Goal: Task Accomplishment & Management: Complete application form

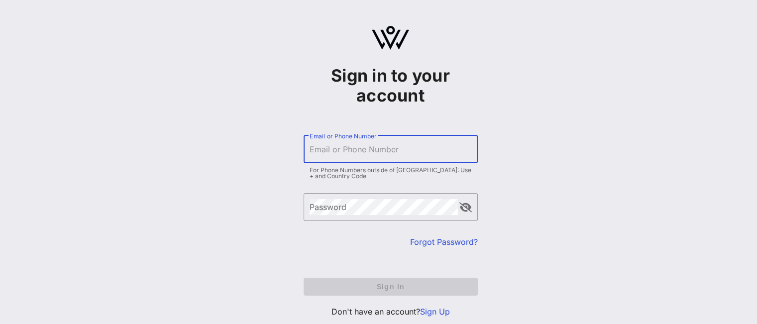
click at [344, 148] on input "Email or Phone Number" at bounding box center [390, 149] width 162 height 16
type input "[EMAIL_ADDRESS][DOMAIN_NAME]"
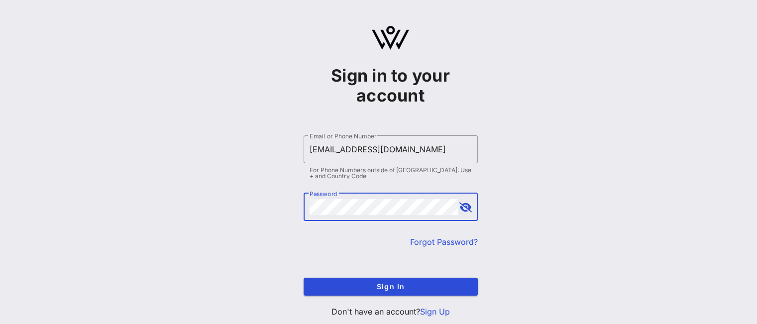
click at [303, 278] on button "Sign In" at bounding box center [390, 287] width 174 height 18
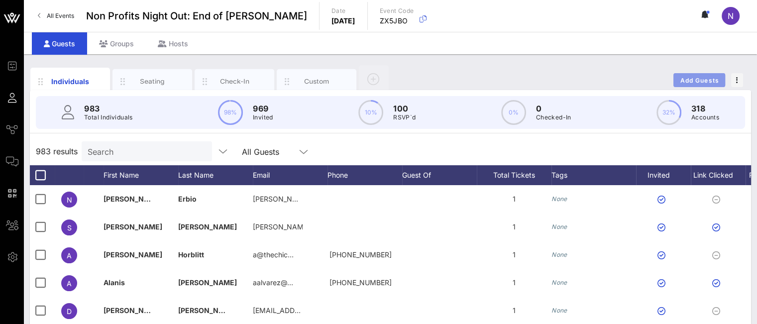
click at [685, 78] on span "Add Guests" at bounding box center [699, 80] width 39 height 7
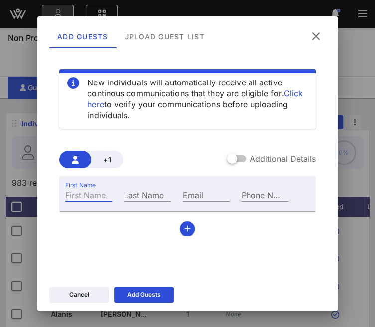
click at [87, 195] on input "First Name" at bounding box center [88, 195] width 47 height 13
click at [209, 195] on input "Email" at bounding box center [206, 195] width 47 height 13
paste input "[EMAIL_ADDRESS][DOMAIN_NAME]"
type input "[EMAIL_ADDRESS][DOMAIN_NAME]"
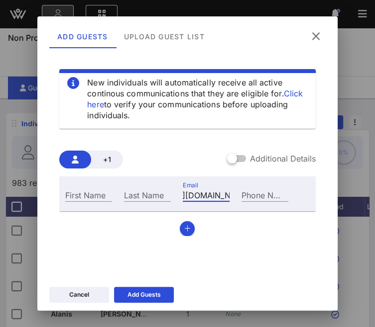
click at [96, 197] on input "First Name" at bounding box center [88, 195] width 47 height 13
type input "[PERSON_NAME]"
click at [138, 300] on div "Add Guests" at bounding box center [143, 295] width 33 height 10
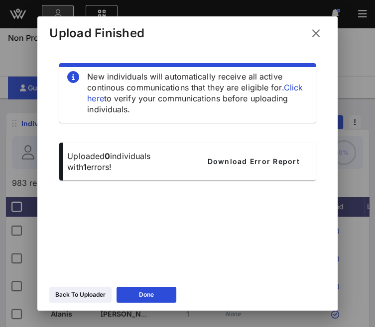
click at [94, 299] on div "Back To Uploader" at bounding box center [80, 295] width 50 height 10
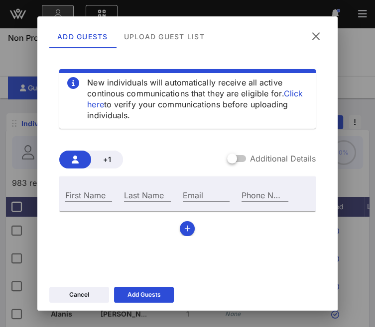
click at [190, 192] on div "Email" at bounding box center [206, 195] width 47 height 13
paste input "[EMAIL_ADDRESS][DOMAIN_NAME]"
type input "[EMAIL_ADDRESS][DOMAIN_NAME]"
click at [76, 192] on div "First Name" at bounding box center [88, 195] width 47 height 13
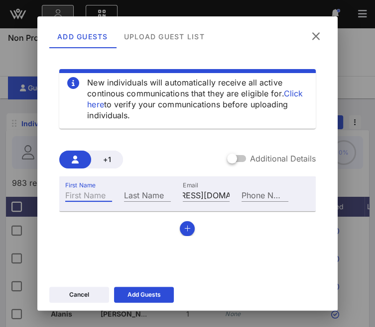
scroll to position [0, 0]
type input "Mania"
type input "Boyder"
click at [129, 291] on div "Add Guests" at bounding box center [143, 295] width 33 height 10
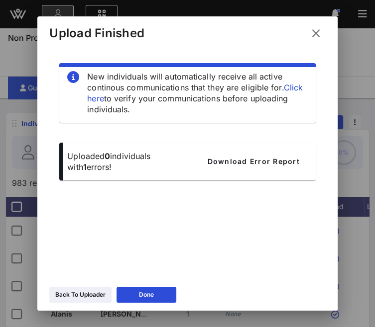
click at [84, 289] on button "Back To Uploader" at bounding box center [80, 295] width 62 height 16
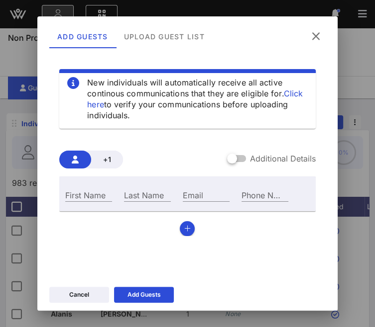
click at [192, 195] on div "Email" at bounding box center [206, 195] width 47 height 13
paste input "[EMAIL_ADDRESS][DOMAIN_NAME]"
type input "[EMAIL_ADDRESS][DOMAIN_NAME]"
click at [78, 194] on div "First Name" at bounding box center [88, 195] width 47 height 13
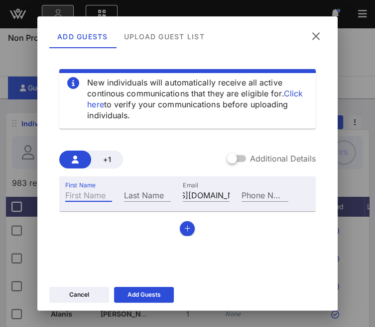
scroll to position [0, 0]
type input "[PERSON_NAME]"
click at [149, 291] on div "Add Guests" at bounding box center [143, 295] width 33 height 10
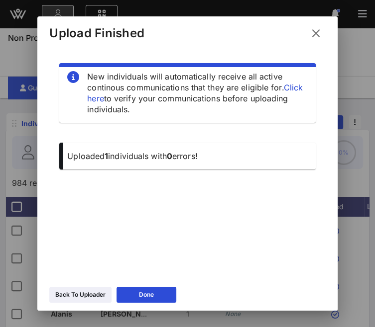
drag, startPoint x: 90, startPoint y: 300, endPoint x: 90, endPoint y: 294, distance: 6.0
click at [90, 300] on button "Back To Uploader" at bounding box center [80, 295] width 62 height 16
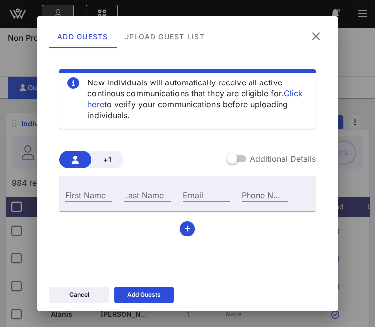
click at [191, 198] on input "Email" at bounding box center [206, 195] width 47 height 13
paste input "[EMAIL_ADDRESS][DOMAIN_NAME]"
type input "[EMAIL_ADDRESS][DOMAIN_NAME]"
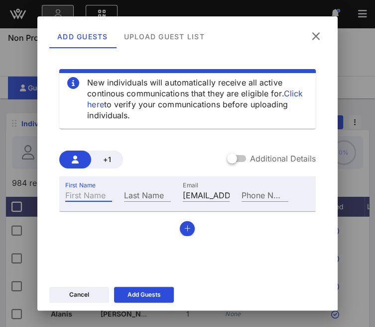
click at [96, 196] on input "First Name" at bounding box center [88, 195] width 47 height 13
type input "[PERSON_NAME]"
type input "Reddy"
click at [138, 294] on div "Add Guests" at bounding box center [143, 295] width 33 height 10
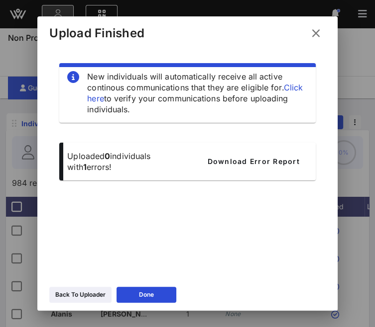
click at [77, 296] on div "Back To Uploader" at bounding box center [80, 295] width 50 height 10
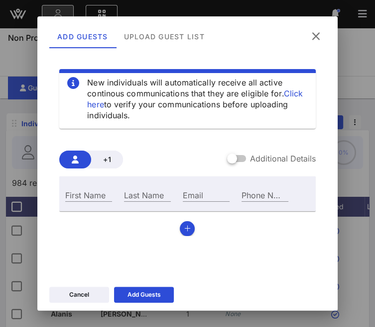
click at [196, 203] on div "Email" at bounding box center [206, 194] width 59 height 27
click at [195, 198] on input "Email" at bounding box center [206, 195] width 47 height 13
click at [88, 194] on input "First Name" at bounding box center [88, 195] width 47 height 13
type input "[PERSON_NAME]"
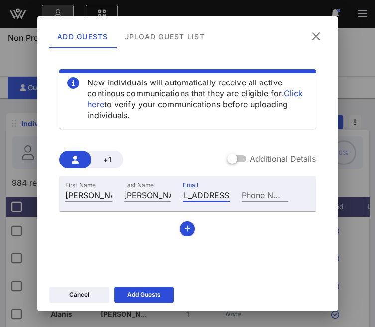
scroll to position [0, 26]
type input "[EMAIL_ADDRESS][DOMAIN_NAME]"
click at [138, 293] on div "Add Guests" at bounding box center [143, 295] width 33 height 10
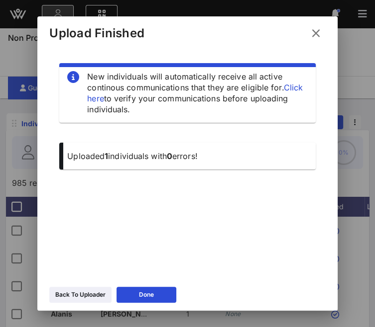
click at [93, 295] on div "Back To Uploader" at bounding box center [80, 295] width 50 height 10
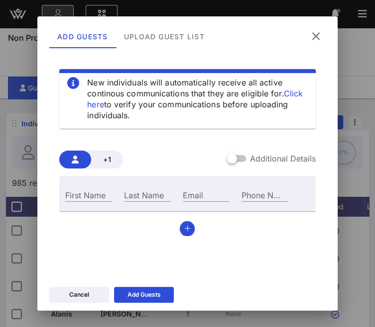
click at [183, 196] on div "Email" at bounding box center [206, 195] width 47 height 13
click at [195, 192] on input "Email" at bounding box center [206, 195] width 47 height 13
click at [191, 189] on input "Email" at bounding box center [206, 195] width 47 height 13
click at [183, 191] on input "Email" at bounding box center [206, 195] width 47 height 13
click at [194, 191] on label "Email" at bounding box center [193, 196] width 20 height 10
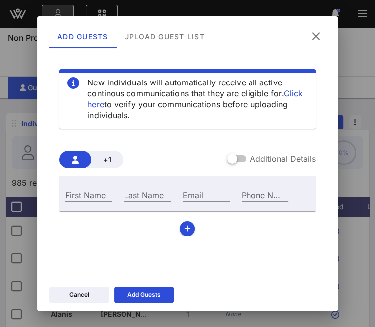
click at [194, 191] on input "Email" at bounding box center [206, 195] width 47 height 13
paste input "[PERSON_NAME][EMAIL_ADDRESS][DOMAIN_NAME]"
type input "[PERSON_NAME][EMAIL_ADDRESS][DOMAIN_NAME]"
click at [71, 196] on div "First Name" at bounding box center [88, 195] width 47 height 13
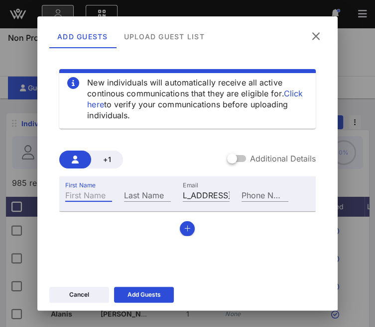
scroll to position [0, 0]
type input "[PERSON_NAME]"
click at [133, 293] on div "Add Guests" at bounding box center [143, 295] width 33 height 10
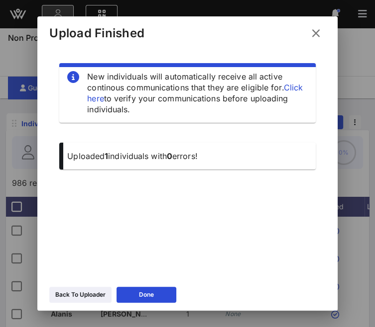
click at [66, 290] on div "Back To Uploader" at bounding box center [80, 295] width 50 height 10
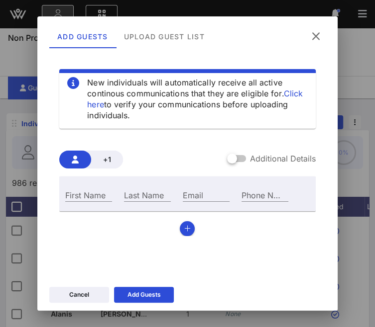
click at [183, 196] on input "Email" at bounding box center [206, 195] width 47 height 13
click at [177, 191] on div "Email" at bounding box center [206, 194] width 59 height 27
click at [191, 193] on div "Email" at bounding box center [206, 195] width 47 height 13
paste input "[PERSON_NAME][EMAIL_ADDRESS][DOMAIN_NAME]"
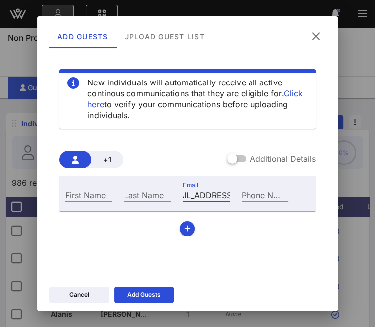
type input "[PERSON_NAME][EMAIL_ADDRESS][DOMAIN_NAME]"
click at [72, 195] on div "First Name" at bounding box center [88, 195] width 47 height 13
type input "[PERSON_NAME]"
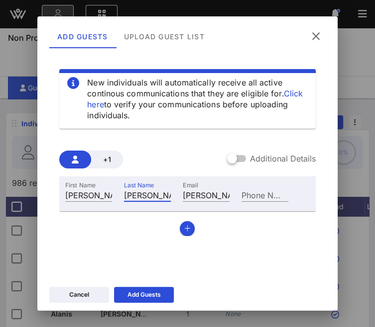
click at [140, 294] on button "Add Guests" at bounding box center [144, 295] width 60 height 16
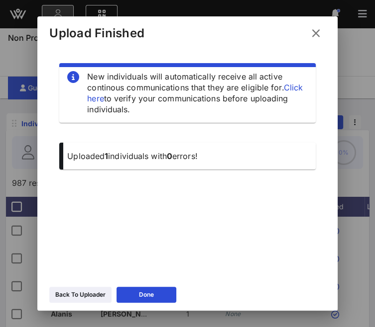
click at [77, 293] on div "Back To Uploader" at bounding box center [80, 295] width 50 height 10
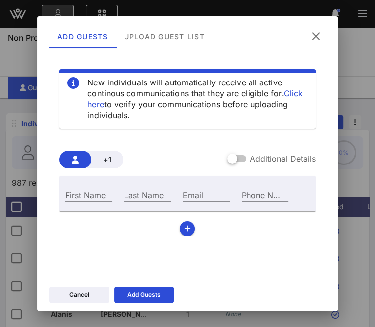
click at [184, 191] on div "Email" at bounding box center [206, 195] width 47 height 13
paste input "[EMAIL_ADDRESS][PERSON_NAME][DOMAIN_NAME]"
type input "[EMAIL_ADDRESS][PERSON_NAME][DOMAIN_NAME]"
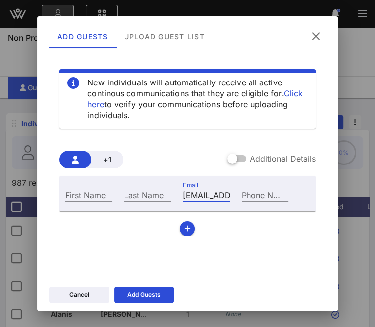
click at [97, 197] on input "First Name" at bounding box center [88, 195] width 47 height 13
type input "[PERSON_NAME]"
type input "Kornberg"
click at [186, 229] on icon "button" at bounding box center [187, 228] width 6 height 7
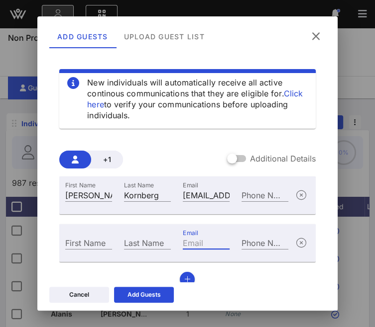
click at [195, 245] on div "Email" at bounding box center [206, 242] width 47 height 13
paste input "[EMAIL_ADDRESS][DOMAIN_NAME]"
type input "[EMAIL_ADDRESS][DOMAIN_NAME]"
click at [72, 239] on div "First Name" at bounding box center [88, 242] width 47 height 13
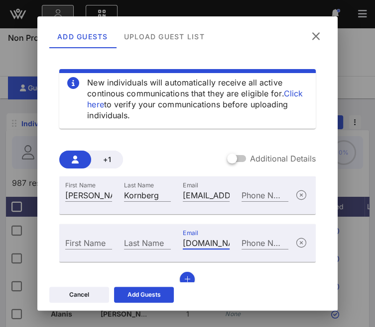
scroll to position [0, 0]
type input "[PERSON_NAME]"
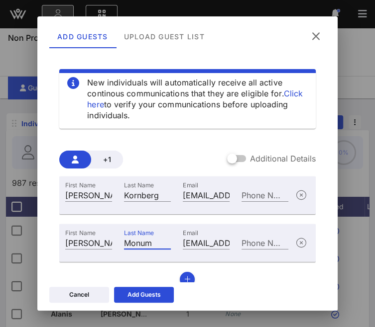
type input "Monum"
click at [140, 296] on button "Add Guests" at bounding box center [144, 295] width 60 height 16
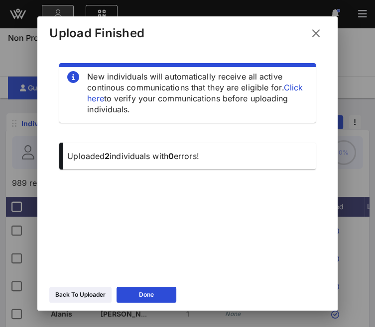
click at [70, 296] on div "Back To Uploader" at bounding box center [80, 295] width 50 height 10
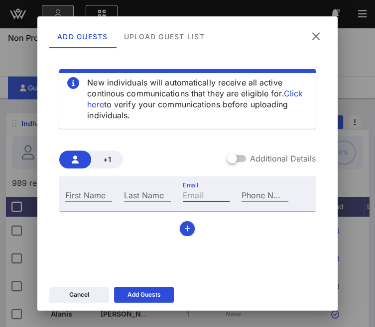
click at [193, 198] on input "Email" at bounding box center [206, 195] width 47 height 13
paste input "[EMAIL_ADDRESS][DOMAIN_NAME]"
type input "[EMAIL_ADDRESS][DOMAIN_NAME]"
click at [81, 194] on input "First Name" at bounding box center [88, 195] width 47 height 13
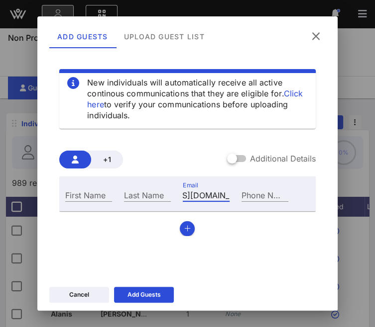
scroll to position [0, 0]
type input "Clovis"
click at [127, 191] on div "Last Name" at bounding box center [147, 195] width 47 height 13
type input "Thorn"
click at [143, 298] on icon at bounding box center [143, 295] width 7 height 6
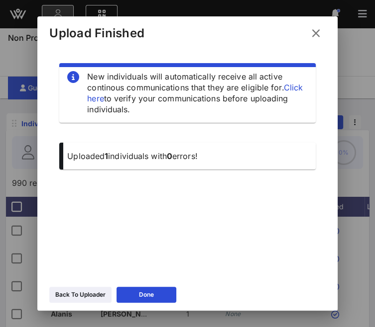
click at [83, 291] on div "Back To Uploader" at bounding box center [80, 295] width 50 height 10
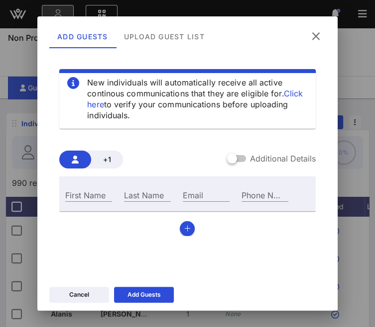
click at [192, 195] on input "Email" at bounding box center [206, 195] width 47 height 13
paste input "[EMAIL_ADDRESS][DOMAIN_NAME]"
type input "[EMAIL_ADDRESS][DOMAIN_NAME]"
click at [89, 194] on input "First Name" at bounding box center [88, 195] width 47 height 13
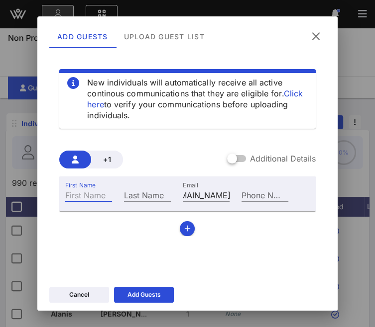
scroll to position [0, 0]
type input "[PERSON_NAME]"
click at [137, 293] on div "Add Guests" at bounding box center [143, 295] width 33 height 10
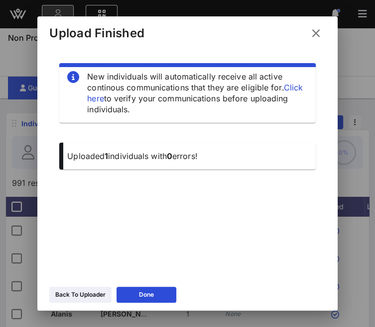
click at [92, 297] on div "Back To Uploader" at bounding box center [80, 295] width 50 height 10
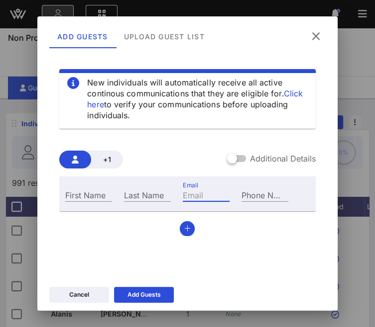
click at [189, 192] on div "Email" at bounding box center [206, 195] width 47 height 13
paste input "[EMAIL_ADDRESS][DOMAIN_NAME]"
type input "[EMAIL_ADDRESS][DOMAIN_NAME]"
click at [99, 198] on input "First Name" at bounding box center [88, 195] width 47 height 13
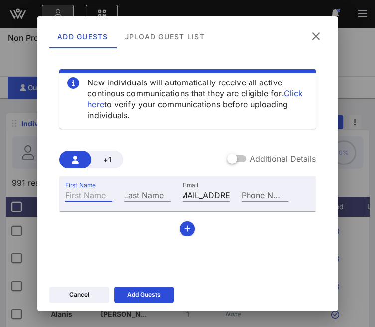
scroll to position [0, 0]
type input "[PERSON_NAME]"
click at [187, 231] on button "button" at bounding box center [187, 228] width 15 height 15
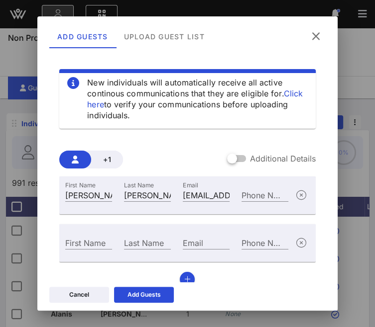
click at [204, 238] on input "Email" at bounding box center [206, 242] width 47 height 13
paste input "[EMAIL_ADDRESS][DOMAIN_NAME]"
type input "[EMAIL_ADDRESS][DOMAIN_NAME]"
click at [93, 243] on input "First Name" at bounding box center [88, 242] width 47 height 13
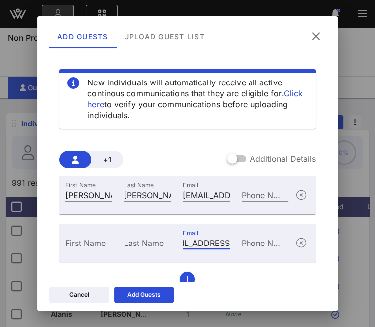
scroll to position [0, 0]
type input "[PERSON_NAME]"
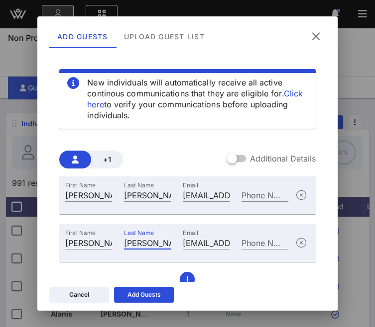
scroll to position [19, 0]
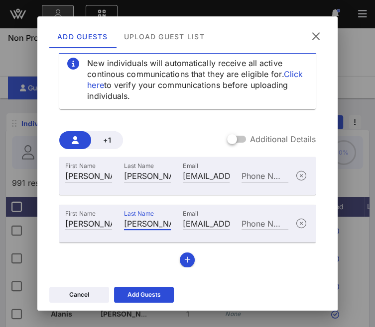
type input "[PERSON_NAME]"
click at [187, 257] on button "button" at bounding box center [187, 260] width 15 height 15
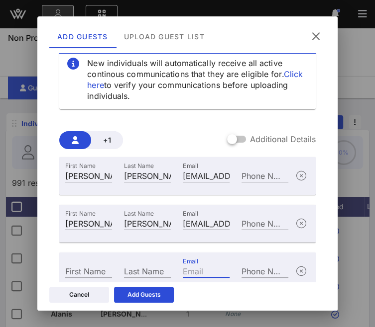
click at [196, 275] on input "Email" at bounding box center [206, 271] width 47 height 13
paste input "[EMAIL_ADDRESS][DOMAIN_NAME]"
type input "[EMAIL_ADDRESS][DOMAIN_NAME]"
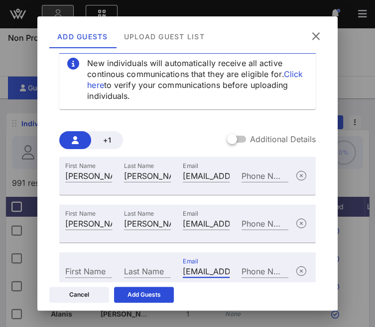
click at [76, 271] on input "First Name" at bounding box center [88, 271] width 47 height 13
type input "[PERSON_NAME]"
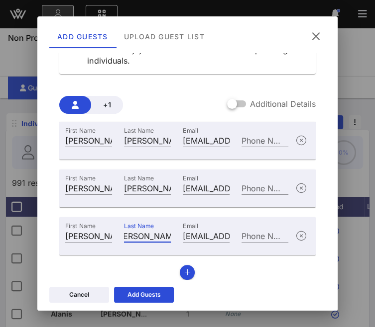
scroll to position [60, 0]
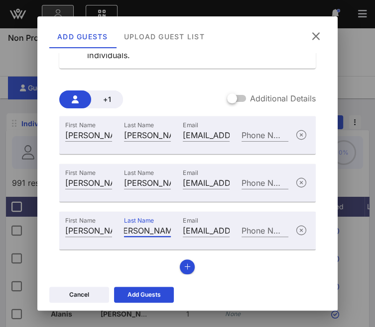
type input "[PERSON_NAME]"
click at [184, 266] on icon "button" at bounding box center [187, 267] width 6 height 7
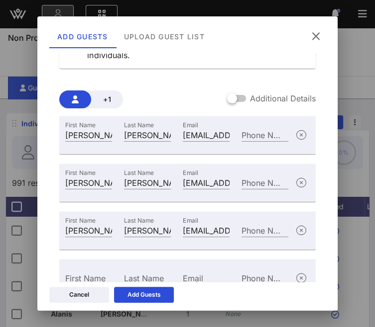
scroll to position [108, 0]
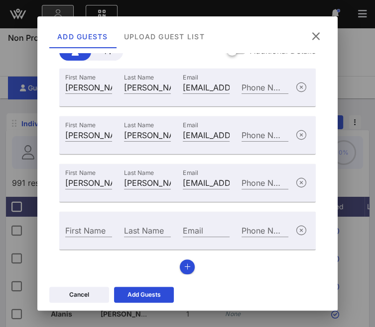
click at [98, 233] on input "First Name" at bounding box center [88, 230] width 47 height 13
type input "[PERSON_NAME]"
type input "Brown"
click at [201, 227] on input "Email" at bounding box center [206, 230] width 47 height 13
paste input "[PERSON_NAME][EMAIL_ADDRESS][PERSON_NAME][DOMAIN_NAME]"
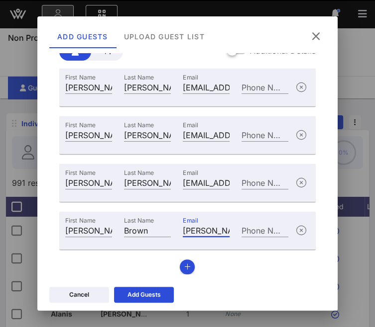
scroll to position [0, 73]
type input "[PERSON_NAME][EMAIL_ADDRESS][PERSON_NAME][DOMAIN_NAME]"
click at [176, 264] on div "First Name [PERSON_NAME] Last Name [PERSON_NAME] Email [EMAIL_ADDRESS][DOMAIN_N…" at bounding box center [187, 172] width 256 height 206
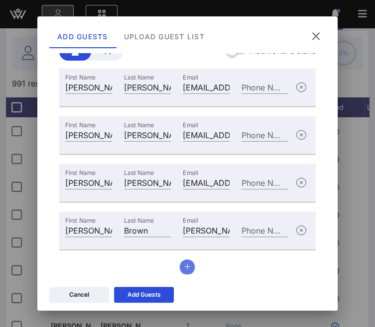
click at [184, 261] on button "button" at bounding box center [187, 267] width 15 height 15
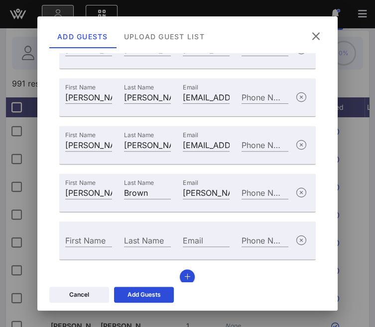
scroll to position [156, 0]
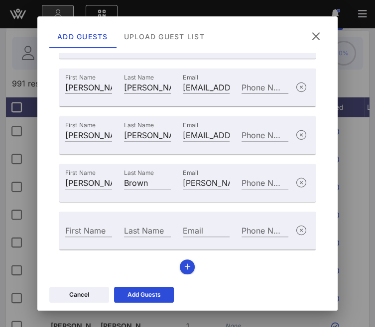
click at [201, 233] on input "Email" at bounding box center [206, 230] width 47 height 13
click at [202, 231] on input "Email" at bounding box center [206, 230] width 47 height 13
paste input "[EMAIL_ADDRESS][DOMAIN_NAME]"
type input "[EMAIL_ADDRESS][DOMAIN_NAME]"
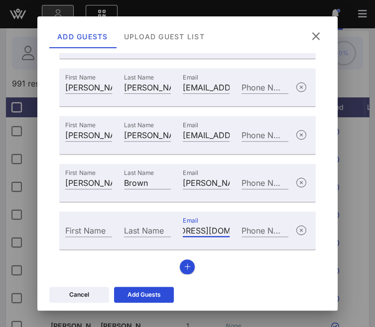
click at [88, 229] on div "First Name" at bounding box center [88, 230] width 47 height 13
type input "[PERSON_NAME]"
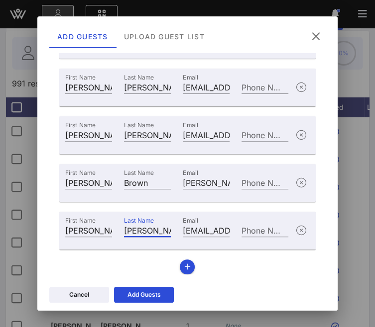
type input "[PERSON_NAME]"
click at [136, 296] on div "Add Guests" at bounding box center [143, 295] width 33 height 10
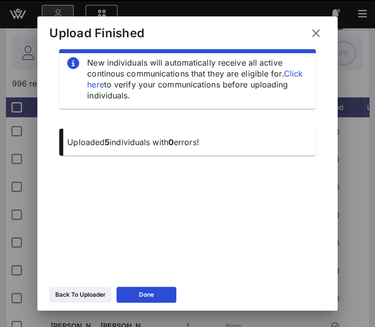
scroll to position [13, 0]
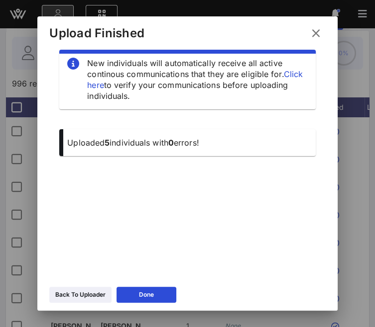
click at [97, 297] on div "Back To Uploader" at bounding box center [80, 295] width 50 height 10
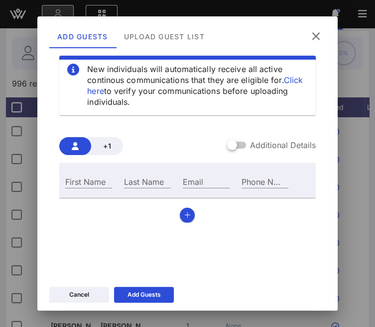
click at [204, 185] on input "Email" at bounding box center [206, 181] width 47 height 13
paste input "[PERSON_NAME][EMAIL_ADDRESS][PERSON_NAME][DOMAIN_NAME]"
type input "[PERSON_NAME][EMAIL_ADDRESS][PERSON_NAME][DOMAIN_NAME]"
click at [79, 185] on input "First Name" at bounding box center [88, 181] width 47 height 13
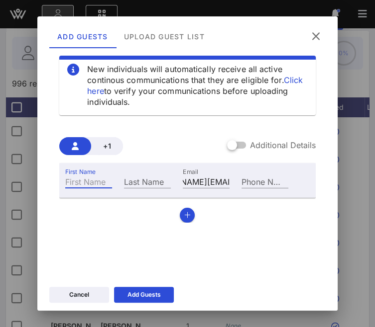
scroll to position [0, 0]
type input "[PERSON_NAME]"
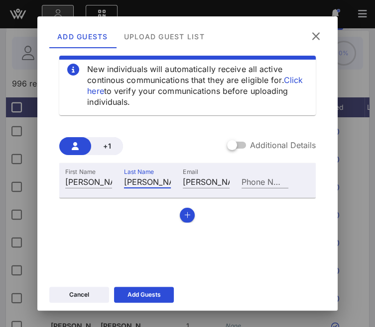
type input "[PERSON_NAME]"
click at [187, 217] on button "button" at bounding box center [187, 215] width 15 height 15
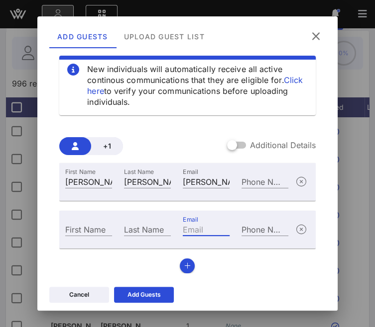
click at [193, 227] on div "Email" at bounding box center [206, 229] width 47 height 13
paste input "[EMAIL_ADDRESS][DOMAIN_NAME]"
type input "[EMAIL_ADDRESS][DOMAIN_NAME]"
click at [98, 232] on input "First Name" at bounding box center [88, 229] width 47 height 13
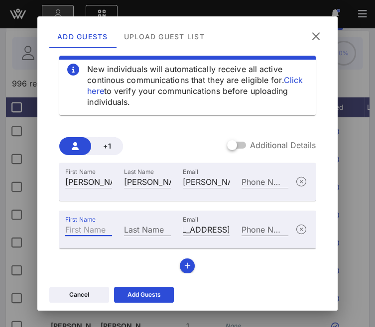
scroll to position [0, 0]
type input "[PERSON_NAME]"
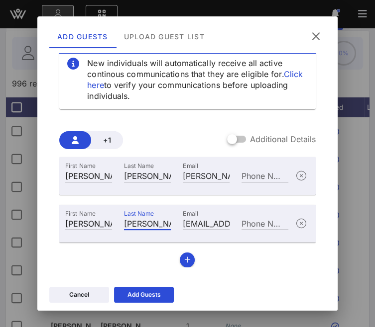
type input "[PERSON_NAME]"
click at [180, 256] on button "button" at bounding box center [187, 260] width 15 height 15
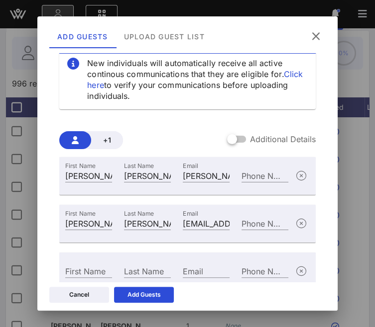
click at [189, 274] on input "Email" at bounding box center [206, 271] width 47 height 13
paste input "[EMAIL_ADDRESS][DOMAIN_NAME]"
type input "[EMAIL_ADDRESS][DOMAIN_NAME]"
click at [86, 270] on div "First Name" at bounding box center [88, 271] width 47 height 13
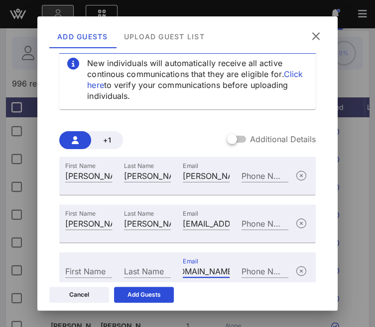
scroll to position [0, 0]
type input "[PERSON_NAME]"
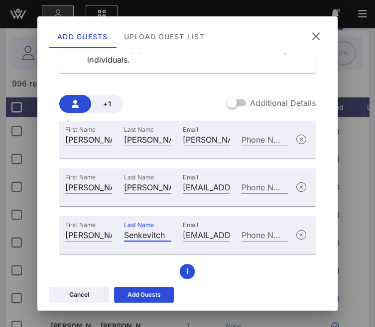
scroll to position [60, 0]
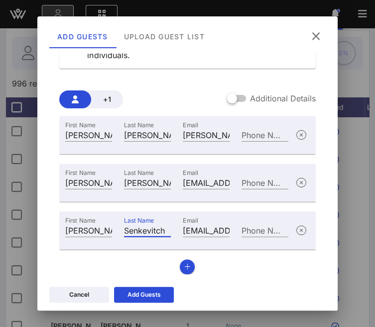
type input "Senkevitch"
click at [180, 265] on button "button" at bounding box center [187, 267] width 15 height 15
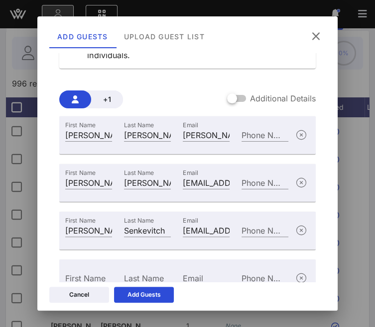
scroll to position [108, 0]
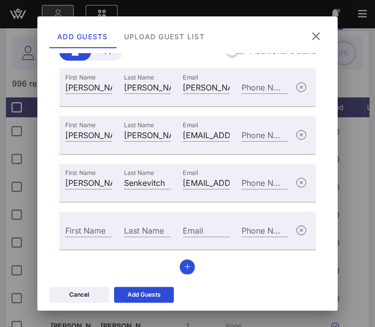
click at [197, 232] on div "Email" at bounding box center [206, 230] width 47 height 13
paste input "[PERSON_NAME][EMAIL_ADDRESS][PERSON_NAME][DOMAIN_NAME]"
type input "[PERSON_NAME][EMAIL_ADDRESS][PERSON_NAME][DOMAIN_NAME]"
click at [78, 232] on input "First Name" at bounding box center [88, 230] width 47 height 13
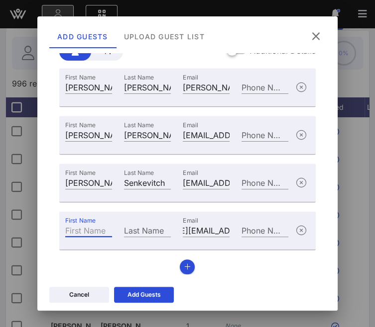
scroll to position [0, 0]
type input "[PERSON_NAME]"
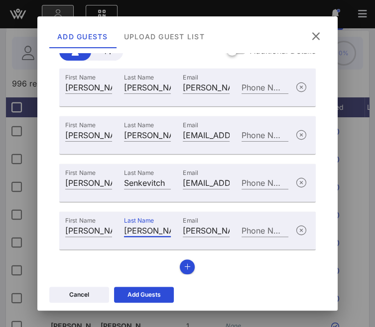
type input "[PERSON_NAME]"
click at [184, 264] on icon "button" at bounding box center [187, 267] width 6 height 7
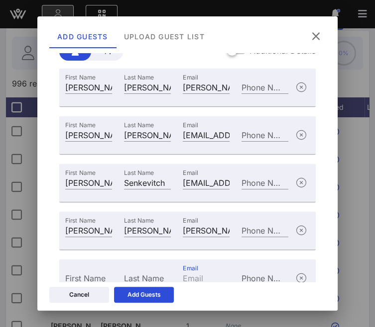
click at [189, 276] on div "Email" at bounding box center [206, 278] width 47 height 13
paste input "[EMAIL_ADDRESS][DOMAIN_NAME]"
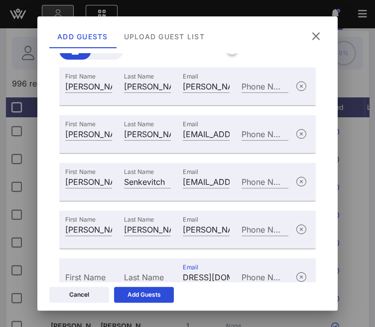
type input "[EMAIL_ADDRESS][DOMAIN_NAME]"
click at [74, 276] on div "First Name" at bounding box center [88, 277] width 47 height 13
type input "[PERSON_NAME]"
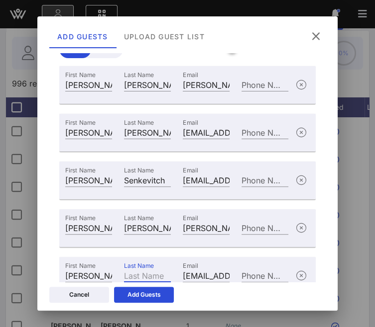
paste input "[PERSON_NAME]"
type input "[PERSON_NAME]"
click at [126, 299] on button "Add Guests" at bounding box center [144, 295] width 60 height 16
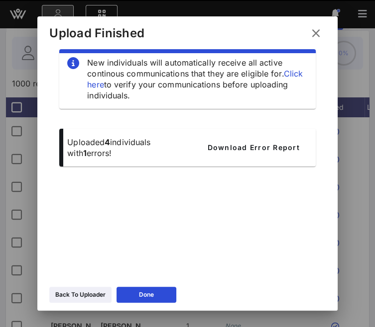
scroll to position [13, 0]
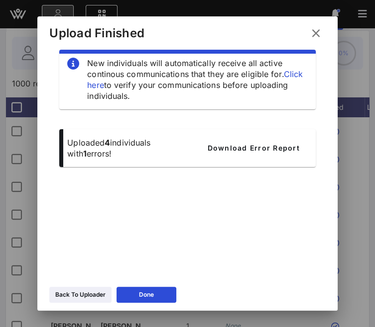
click at [105, 83] on link "Click here" at bounding box center [194, 79] width 215 height 21
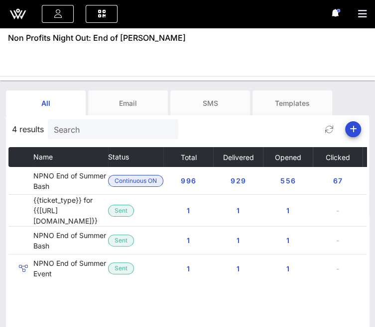
click at [358, 20] on button "button" at bounding box center [366, 14] width 17 height 14
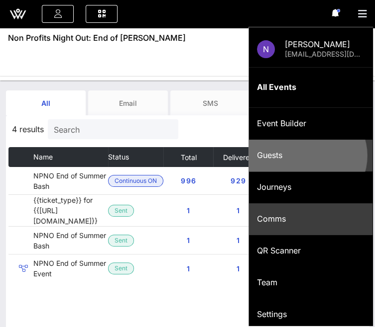
click at [277, 164] on div "Guests" at bounding box center [310, 155] width 107 height 21
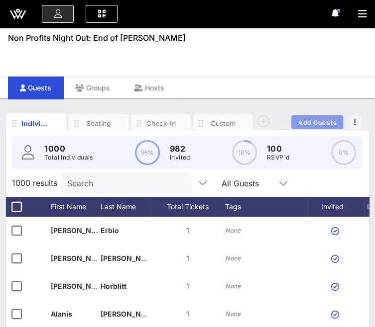
click at [314, 121] on span "Add Guests" at bounding box center [316, 122] width 39 height 7
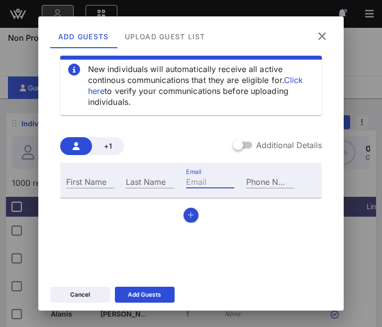
click at [207, 179] on input "Email" at bounding box center [210, 181] width 48 height 13
paste input "[EMAIL_ADDRESS][DOMAIN_NAME]"
type input "[EMAIL_ADDRESS][DOMAIN_NAME]"
click at [88, 183] on input "First Name" at bounding box center [90, 181] width 48 height 13
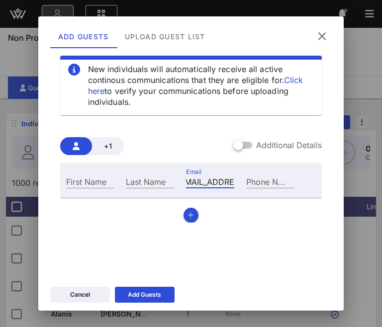
scroll to position [0, 0]
type input "[PERSON_NAME]"
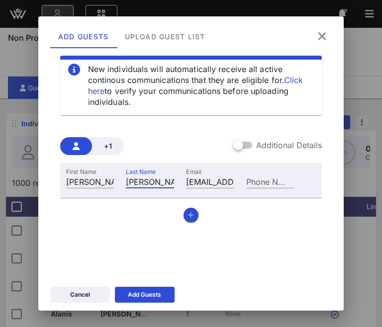
type input "[PERSON_NAME]"
click at [192, 217] on button "button" at bounding box center [191, 215] width 15 height 15
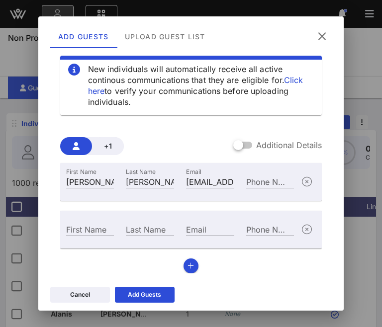
click at [190, 230] on input "Email" at bounding box center [210, 229] width 48 height 13
paste input "[EMAIL_ADDRESS][DOMAIN_NAME]"
type input "[EMAIL_ADDRESS][DOMAIN_NAME]"
click at [91, 227] on input "First Name" at bounding box center [90, 229] width 48 height 13
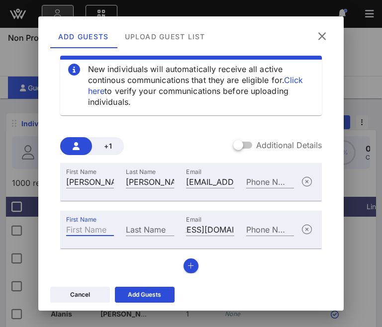
scroll to position [0, 0]
type input "[PERSON_NAME]"
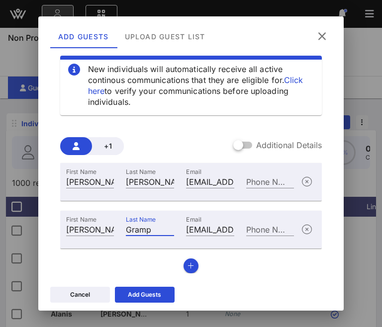
type input "Gramp"
click at [184, 262] on button "button" at bounding box center [191, 266] width 15 height 15
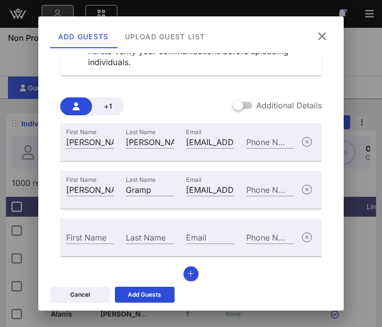
scroll to position [60, 0]
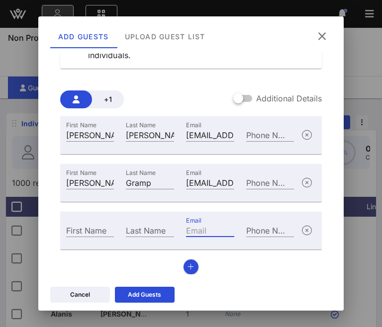
click at [193, 231] on input "Email" at bounding box center [210, 230] width 48 height 13
paste input "[PERSON_NAME][EMAIL_ADDRESS][PERSON_NAME][DOMAIN_NAME]"
type input "[PERSON_NAME][EMAIL_ADDRESS][PERSON_NAME][DOMAIN_NAME]"
click at [91, 230] on input "First Name" at bounding box center [90, 230] width 48 height 13
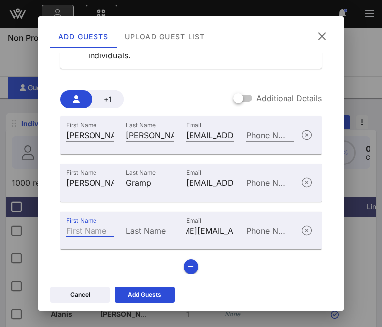
scroll to position [0, 0]
type input "[PERSON_NAME]"
click at [190, 270] on button "button" at bounding box center [191, 267] width 15 height 15
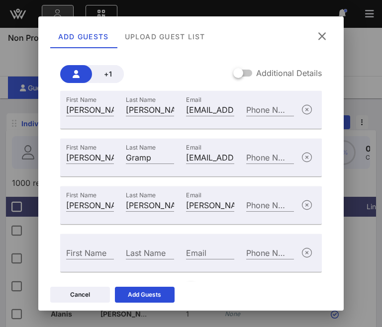
scroll to position [108, 0]
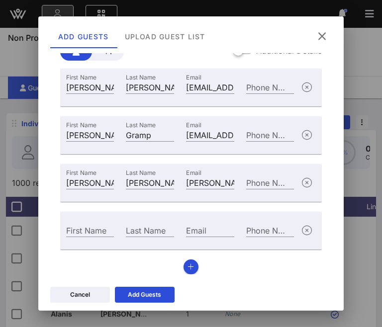
click at [191, 233] on div "Email" at bounding box center [210, 230] width 48 height 13
paste input "[PERSON_NAME][EMAIL_ADDRESS][PERSON_NAME][DOMAIN_NAME]"
type input "[PERSON_NAME][EMAIL_ADDRESS][PERSON_NAME][DOMAIN_NAME]"
click at [82, 229] on input "First Name" at bounding box center [90, 230] width 48 height 13
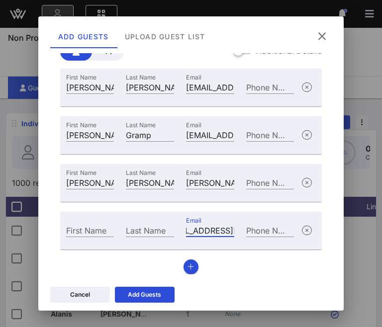
scroll to position [0, 0]
type input "[PERSON_NAME]"
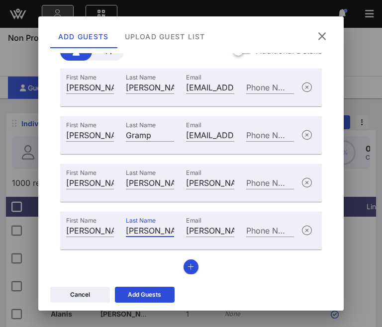
type input "[PERSON_NAME]"
click at [188, 268] on icon "button" at bounding box center [191, 267] width 6 height 7
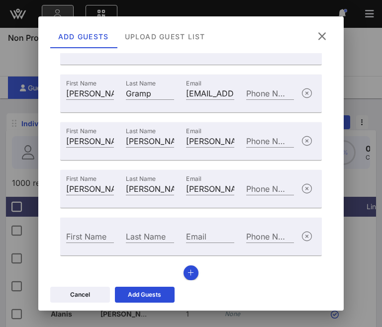
scroll to position [156, 0]
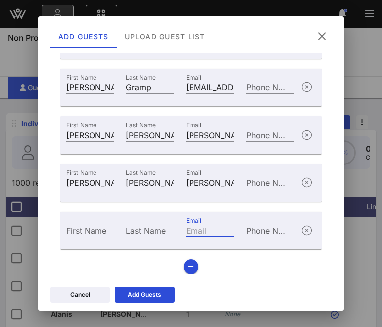
click at [186, 226] on div "Email" at bounding box center [210, 230] width 48 height 13
paste input "[EMAIL_ADDRESS][DOMAIN_NAME]"
type input "[EMAIL_ADDRESS][DOMAIN_NAME]"
click at [100, 234] on input "First Name" at bounding box center [90, 230] width 48 height 13
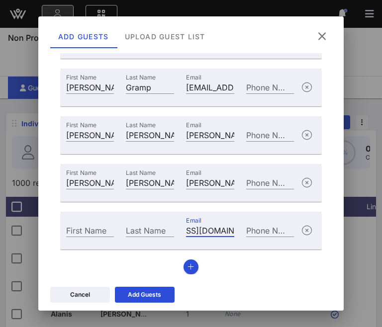
scroll to position [0, 0]
type input "[PERSON_NAME]"
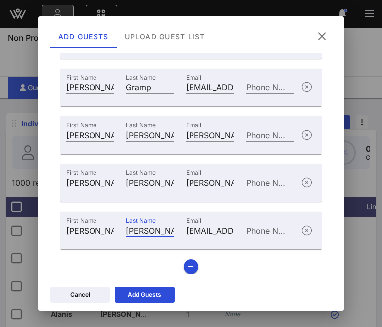
type input "[PERSON_NAME]"
click at [188, 262] on button "button" at bounding box center [191, 267] width 15 height 15
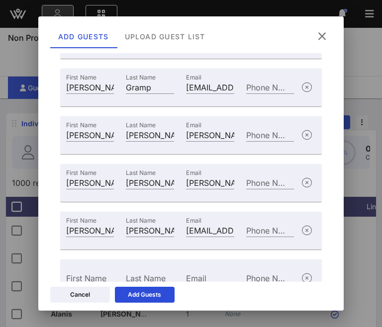
scroll to position [203, 0]
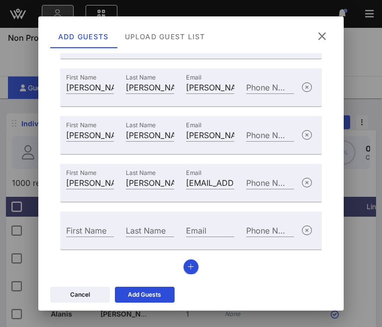
click at [203, 232] on input "Email" at bounding box center [210, 230] width 48 height 13
paste input "[EMAIL_ADDRESS][DOMAIN_NAME]"
type input "[EMAIL_ADDRESS][DOMAIN_NAME]"
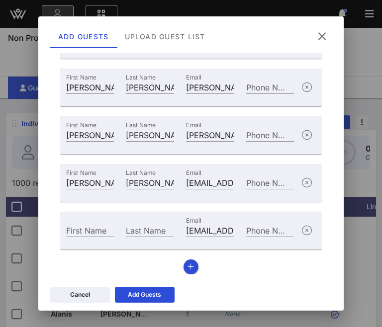
click at [94, 230] on div "First Name" at bounding box center [90, 230] width 48 height 13
type input "Caitlin"
paste input "Shmidheiser"
type input "Shmidheiser"
click at [146, 293] on icon at bounding box center [144, 295] width 7 height 6
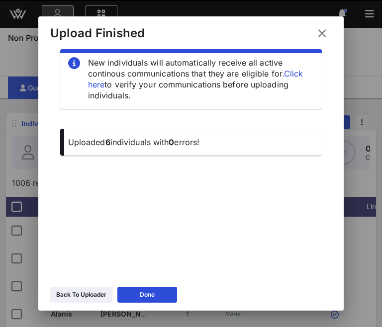
scroll to position [13, 0]
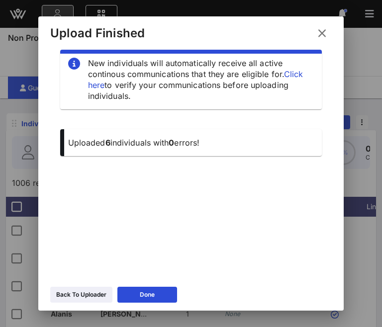
click at [82, 295] on icon at bounding box center [81, 295] width 7 height 6
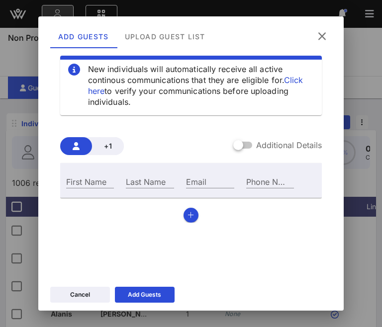
click at [187, 182] on div "Email" at bounding box center [210, 181] width 48 height 13
paste input "[EMAIL_ADDRESS][DOMAIN_NAME]"
type input "[EMAIL_ADDRESS][DOMAIN_NAME]"
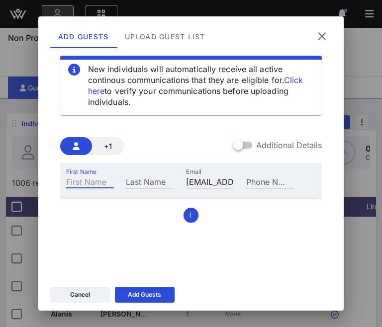
click at [79, 181] on input "First Name" at bounding box center [90, 181] width 48 height 13
paste input "Allister"
type input "Allister"
click at [131, 183] on input "Last Name" at bounding box center [150, 181] width 48 height 13
type input "Wesson"
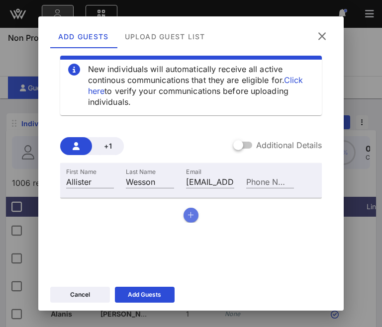
click at [184, 220] on button "button" at bounding box center [191, 215] width 15 height 15
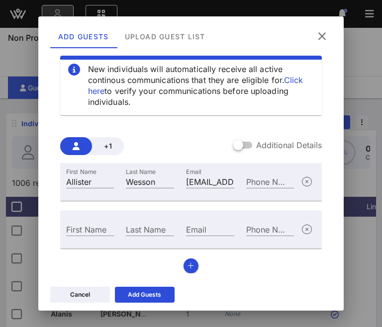
click at [195, 233] on input "Email" at bounding box center [210, 229] width 48 height 13
paste input "[EMAIL_ADDRESS][DOMAIN_NAME]"
type input "[EMAIL_ADDRESS][DOMAIN_NAME]"
click at [98, 234] on input "First Name" at bounding box center [90, 229] width 48 height 13
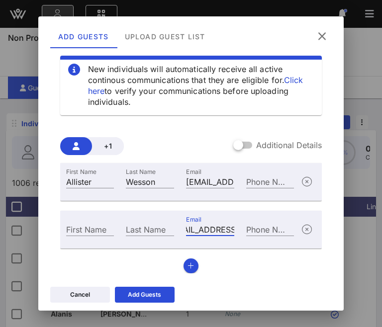
scroll to position [0, 0]
type input "[PERSON_NAME]"
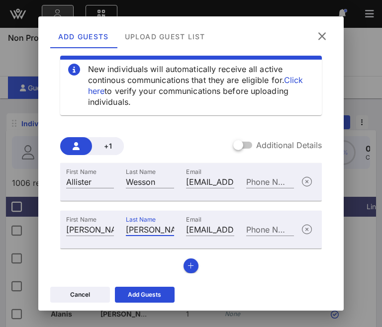
type input "[PERSON_NAME]"
click at [193, 262] on button "button" at bounding box center [191, 266] width 15 height 15
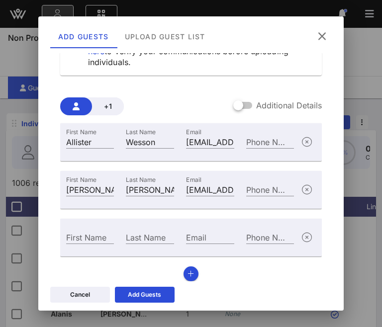
scroll to position [60, 0]
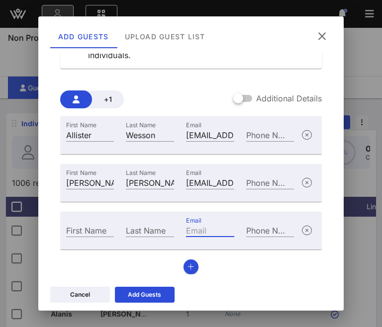
click at [193, 234] on input "Email" at bounding box center [210, 230] width 48 height 13
paste input "[EMAIL_ADDRESS][DOMAIN_NAME]"
drag, startPoint x: 199, startPoint y: 233, endPoint x: 126, endPoint y: 232, distance: 72.6
click at [126, 232] on div "First Name Last Name Email [EMAIL_ADDRESS][DOMAIN_NAME] Phone Number" at bounding box center [180, 229] width 240 height 27
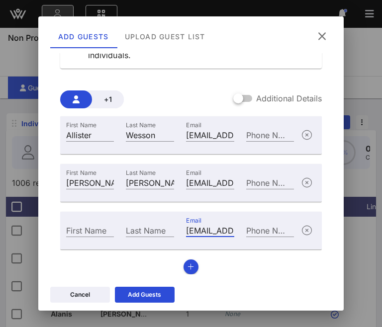
type input "[EMAIL_ADDRESS][DOMAIN_NAME]"
click at [78, 231] on input "First Name" at bounding box center [90, 230] width 48 height 13
type input "[PERSON_NAME]"
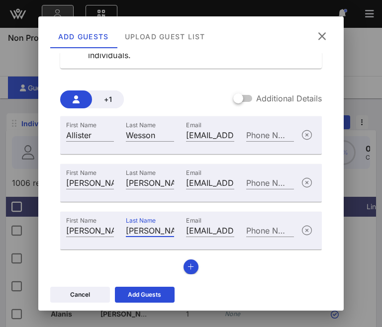
type input "[PERSON_NAME]"
click at [189, 266] on icon "button" at bounding box center [191, 267] width 6 height 7
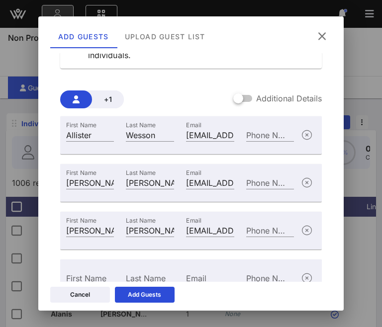
scroll to position [108, 0]
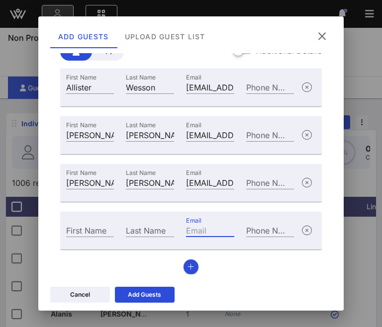
click at [200, 226] on div "Email" at bounding box center [210, 230] width 48 height 13
paste input "[EMAIL_ADDRESS][DOMAIN_NAME]"
type input "[EMAIL_ADDRESS][DOMAIN_NAME]"
click at [78, 228] on div "First Name" at bounding box center [90, 230] width 48 height 13
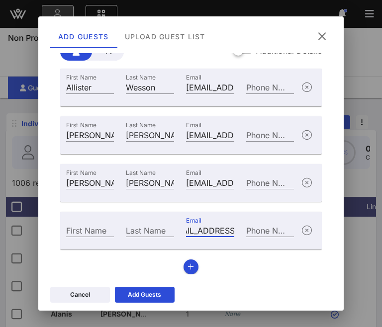
scroll to position [0, 0]
type input "[PERSON_NAME]"
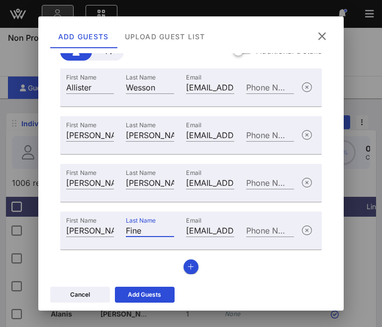
type input "Fine"
click at [150, 294] on div "Add Guests" at bounding box center [144, 295] width 33 height 10
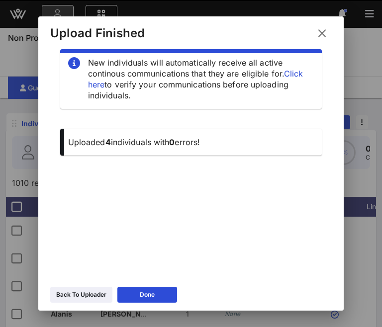
scroll to position [13, 0]
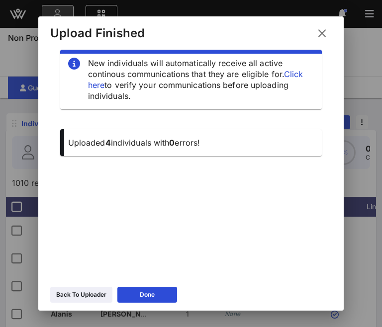
click at [83, 293] on icon at bounding box center [81, 295] width 7 height 6
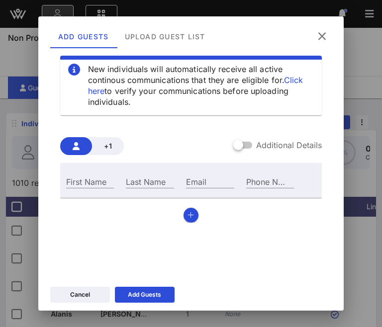
click at [190, 178] on div "Email" at bounding box center [210, 181] width 48 height 13
paste input "[PERSON_NAME][EMAIL_ADDRESS][DOMAIN_NAME]"
type input "[PERSON_NAME][EMAIL_ADDRESS][DOMAIN_NAME]"
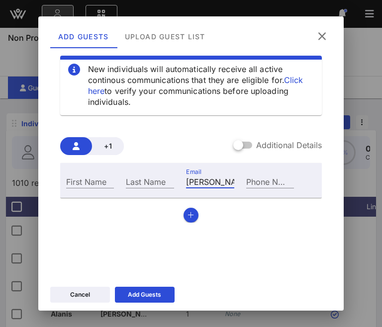
click at [79, 182] on input "First Name" at bounding box center [90, 181] width 48 height 13
type input "[PERSON_NAME]"
click at [159, 184] on div "Last Name" at bounding box center [150, 181] width 48 height 13
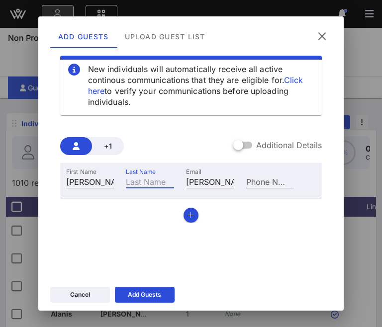
paste input "[PERSON_NAME] [PERSON_NAME]"
type input "[PERSON_NAME] [PERSON_NAME]"
click at [191, 217] on button "button" at bounding box center [191, 215] width 15 height 15
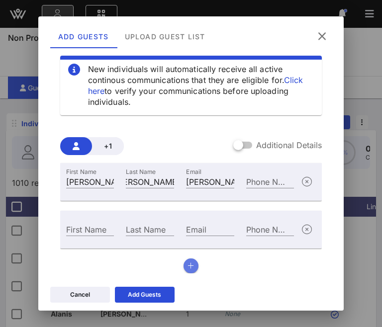
scroll to position [0, 0]
click at [202, 223] on input "Email" at bounding box center [210, 229] width 48 height 13
paste input "[PERSON_NAME][EMAIL_ADDRESS][DOMAIN_NAME]"
type input "[PERSON_NAME][EMAIL_ADDRESS][DOMAIN_NAME]"
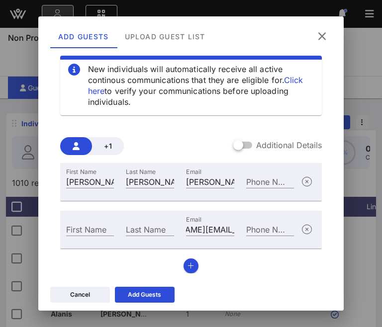
scroll to position [0, 0]
click at [74, 226] on div "First Name" at bounding box center [90, 229] width 48 height 13
type input "[PERSON_NAME]"
paste input "[PERSON_NAME]"
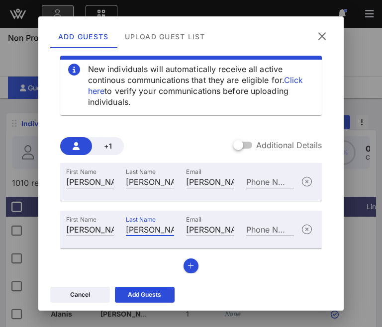
scroll to position [0, 15]
type input "[PERSON_NAME]"
click at [197, 266] on div "First Name [PERSON_NAME] Last Name [PERSON_NAME] [PERSON_NAME] Email [PERSON_NA…" at bounding box center [191, 218] width 262 height 110
click at [190, 265] on icon "button" at bounding box center [191, 266] width 6 height 7
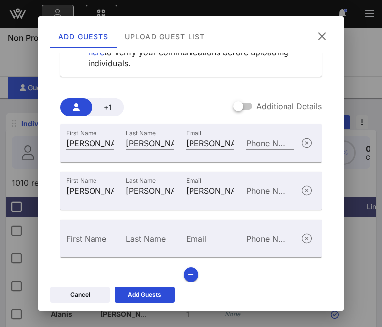
scroll to position [60, 0]
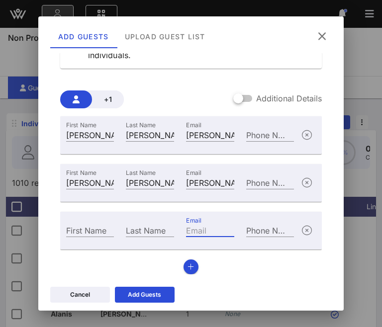
click at [206, 228] on input "Email" at bounding box center [210, 230] width 48 height 13
paste input "[EMAIL_ADDRESS][DOMAIN_NAME]"
type input "[EMAIL_ADDRESS][DOMAIN_NAME]"
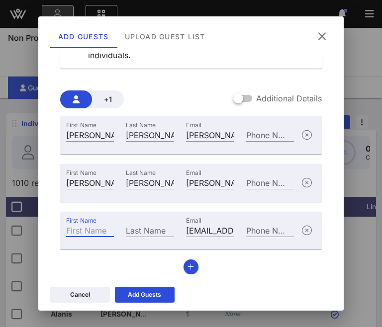
click at [74, 229] on input "First Name" at bounding box center [90, 230] width 48 height 13
type input "[PERSON_NAME]"
click at [192, 266] on button "button" at bounding box center [191, 267] width 15 height 15
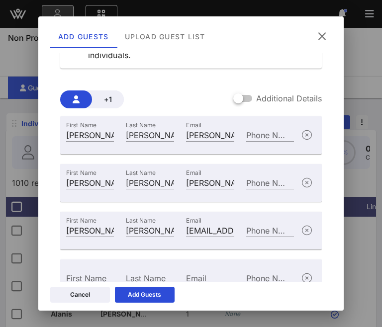
scroll to position [108, 0]
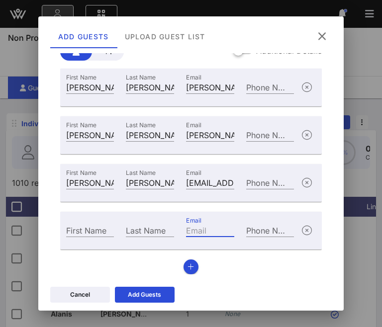
click at [198, 230] on input "Email" at bounding box center [210, 230] width 48 height 13
paste input "[EMAIL_ADDRESS][DOMAIN_NAME]"
type input "[EMAIL_ADDRESS][DOMAIN_NAME]"
click at [91, 233] on input "First Name" at bounding box center [90, 230] width 48 height 13
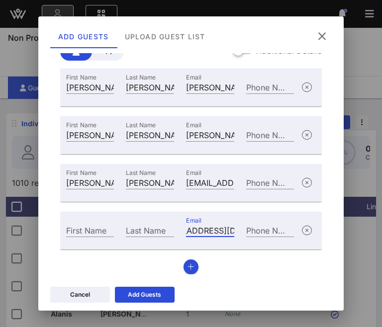
scroll to position [0, 0]
type input "[PERSON_NAME]"
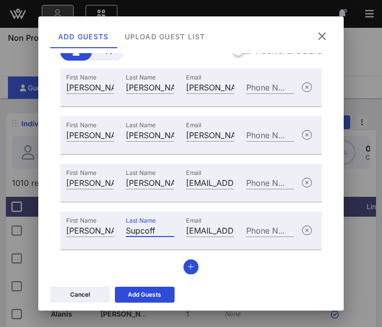
type input "Supcoff"
click at [188, 267] on icon "button" at bounding box center [191, 267] width 6 height 7
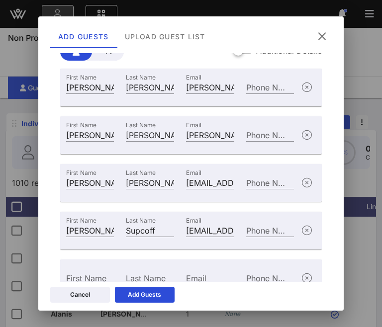
scroll to position [156, 0]
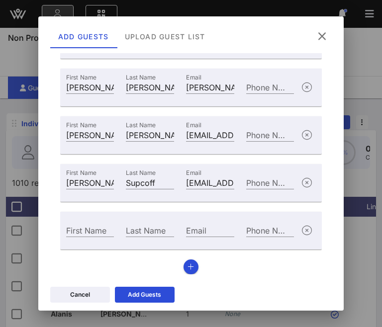
click at [180, 230] on div "Email" at bounding box center [210, 229] width 60 height 27
click at [194, 230] on div "Email" at bounding box center [210, 230] width 48 height 13
paste input "[EMAIL_ADDRESS][DOMAIN_NAME]"
type input "[EMAIL_ADDRESS][DOMAIN_NAME]"
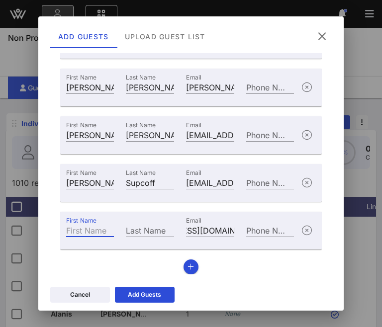
scroll to position [0, 0]
click at [78, 231] on input "First Name" at bounding box center [90, 230] width 48 height 13
type input "Carly"
type input "[PERSON_NAME]"
drag, startPoint x: 188, startPoint y: 266, endPoint x: 189, endPoint y: 242, distance: 24.4
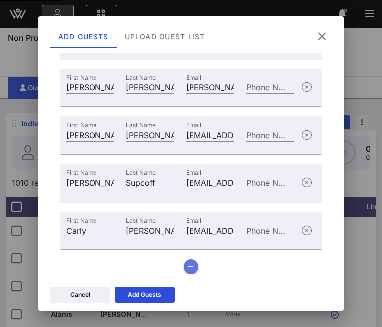
click at [188, 266] on icon "button" at bounding box center [191, 267] width 6 height 7
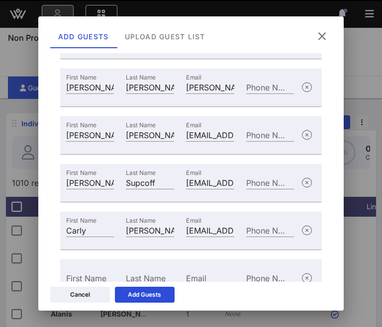
scroll to position [203, 0]
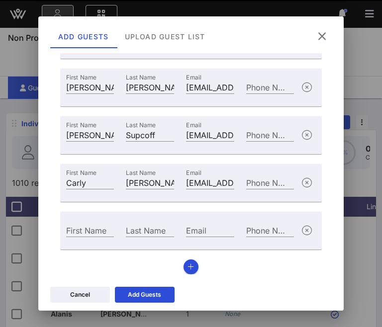
click at [191, 233] on input "Email" at bounding box center [210, 230] width 48 height 13
paste input "[EMAIL_ADDRESS][DOMAIN_NAME]"
type input "[EMAIL_ADDRESS][DOMAIN_NAME]"
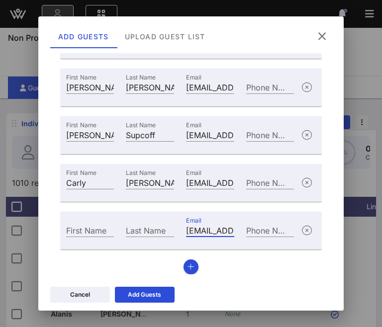
click at [88, 230] on input "First Name" at bounding box center [90, 230] width 48 height 13
type input "[PERSON_NAME]"
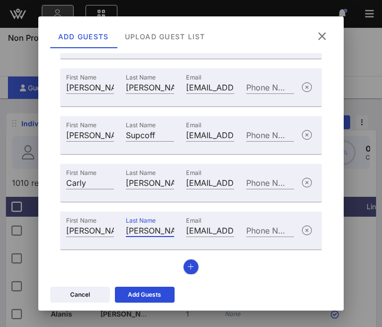
type input "[PERSON_NAME]"
click at [135, 293] on div "Add Guests" at bounding box center [144, 295] width 33 height 10
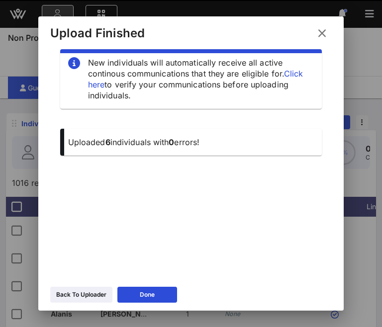
scroll to position [13, 0]
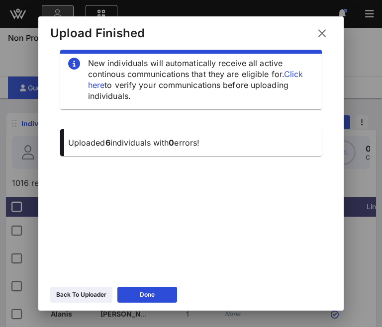
click at [88, 290] on div "Back To Uploader" at bounding box center [81, 295] width 50 height 10
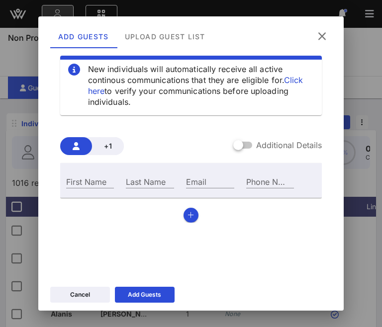
click at [186, 183] on div "Email" at bounding box center [210, 181] width 48 height 13
paste input "[EMAIL_ADDRESS][DOMAIN_NAME]"
type input "[EMAIL_ADDRESS][DOMAIN_NAME]"
click at [95, 184] on input "First Name" at bounding box center [90, 181] width 48 height 13
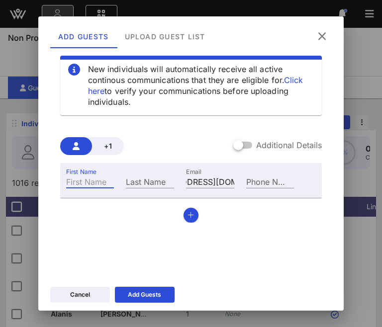
scroll to position [0, 0]
type input "Alyssa"
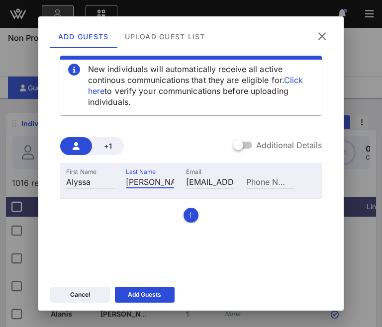
type input "[PERSON_NAME]"
click at [187, 211] on button "button" at bounding box center [191, 215] width 15 height 15
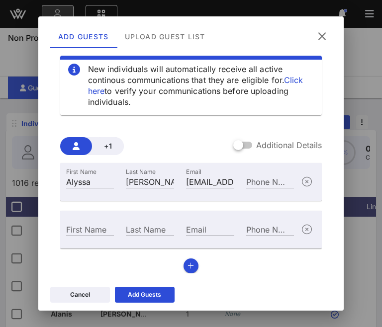
click at [192, 229] on div "Email" at bounding box center [210, 229] width 48 height 13
paste input "[EMAIL_ADDRESS][DOMAIN_NAME]"
type input "[EMAIL_ADDRESS][DOMAIN_NAME]"
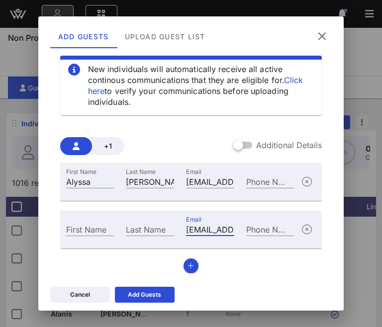
click at [75, 231] on input "First Name" at bounding box center [90, 229] width 48 height 13
type input "[PERSON_NAME]"
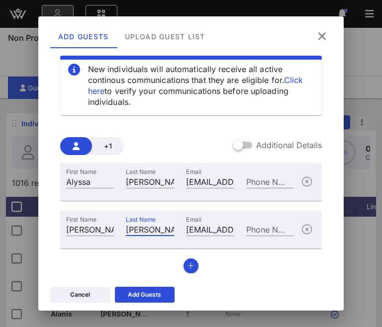
type input "[PERSON_NAME]"
click at [190, 266] on icon "button" at bounding box center [191, 266] width 6 height 7
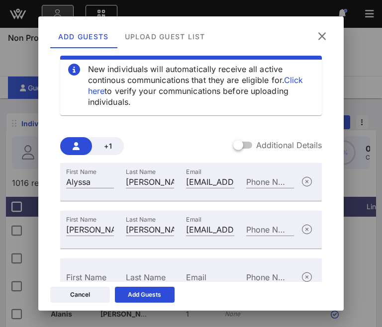
scroll to position [60, 0]
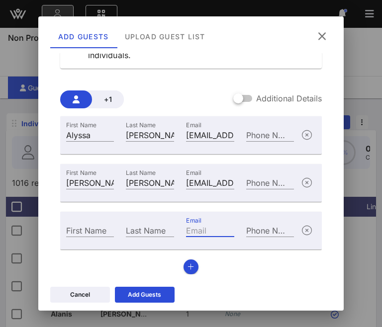
click at [213, 232] on input "Email" at bounding box center [210, 230] width 48 height 13
paste input "[EMAIL_ADDRESS][DOMAIN_NAME]"
type input "[EMAIL_ADDRESS][DOMAIN_NAME]"
click at [80, 233] on input "First Name" at bounding box center [90, 230] width 48 height 13
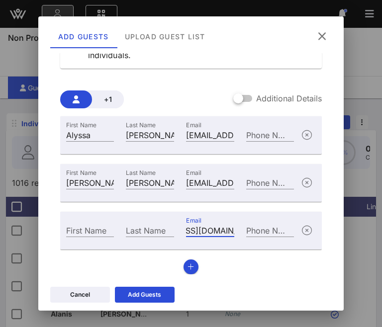
scroll to position [0, 0]
type input "[PERSON_NAME]"
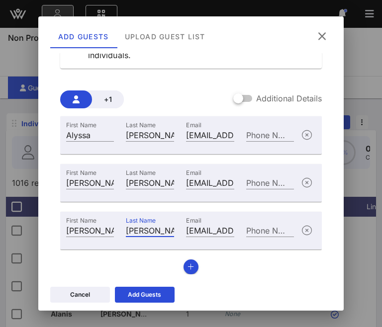
type input "[PERSON_NAME]"
click at [192, 264] on button "button" at bounding box center [191, 267] width 15 height 15
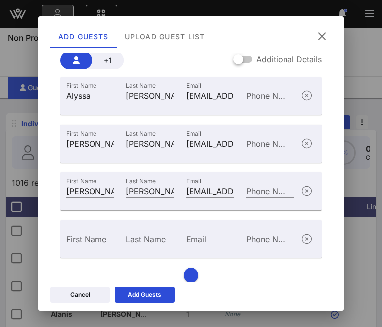
scroll to position [108, 0]
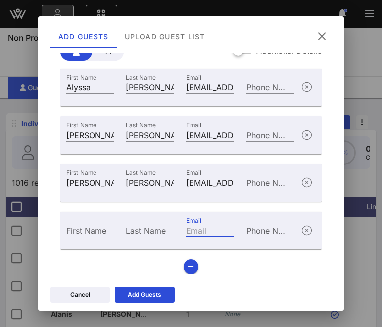
click at [198, 231] on input "Email" at bounding box center [210, 230] width 48 height 13
paste input "[EMAIL_ADDRESS][DOMAIN_NAME]"
type input "[EMAIL_ADDRESS][DOMAIN_NAME]"
click at [80, 232] on input "First Name" at bounding box center [90, 230] width 48 height 13
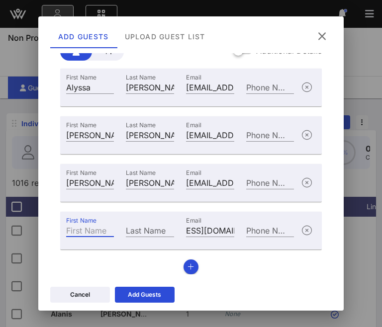
scroll to position [0, 0]
type input "[PERSON_NAME]"
type input "Pushkin"
click at [137, 294] on div "Add Guests" at bounding box center [144, 295] width 33 height 10
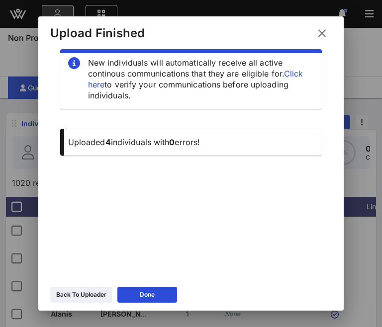
scroll to position [13, 0]
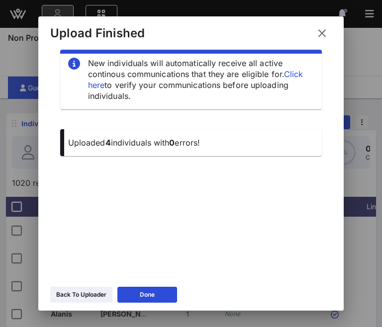
click at [73, 294] on div "Back To Uploader" at bounding box center [81, 295] width 50 height 10
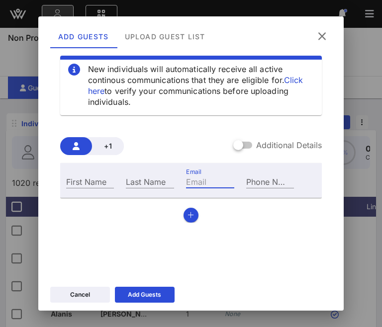
click at [186, 178] on div "Email" at bounding box center [210, 181] width 48 height 13
paste input "[EMAIL_ADDRESS][DOMAIN_NAME]"
type input "[EMAIL_ADDRESS][DOMAIN_NAME]"
click at [76, 184] on input "First Name" at bounding box center [90, 181] width 48 height 13
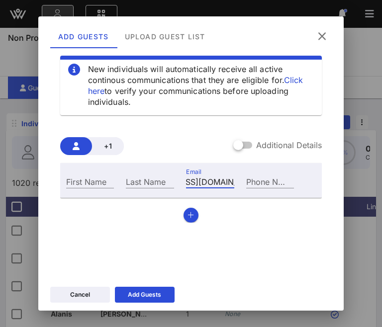
scroll to position [0, 0]
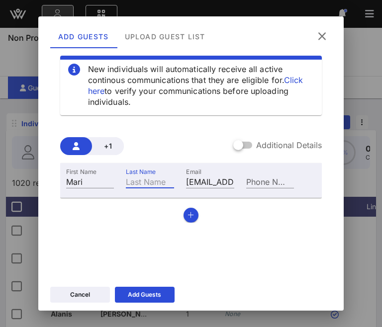
click at [95, 183] on input "Mari" at bounding box center [90, 181] width 48 height 13
type input "[PERSON_NAME]"
click at [175, 214] on div "First Name [PERSON_NAME] Last Name [PERSON_NAME] Email [EMAIL_ADDRESS][DOMAIN_N…" at bounding box center [191, 193] width 262 height 60
click at [188, 214] on icon "button" at bounding box center [191, 215] width 6 height 7
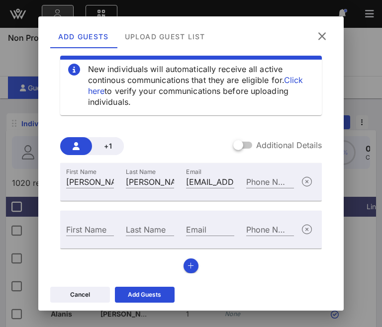
click at [197, 231] on input "Email" at bounding box center [210, 229] width 48 height 13
paste input "[EMAIL_ADDRESS][DOMAIN_NAME]"
type input "[EMAIL_ADDRESS][DOMAIN_NAME]"
click at [84, 232] on input "First Name" at bounding box center [90, 229] width 48 height 13
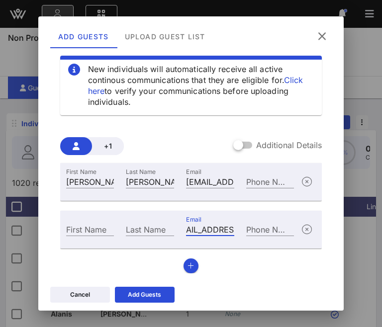
scroll to position [0, 0]
type input "[PERSON_NAME]"
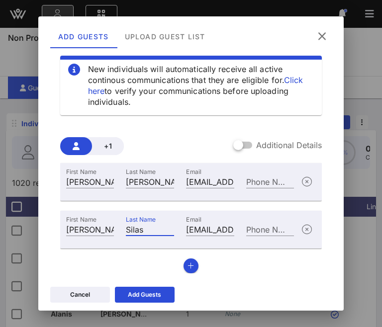
type input "Silas"
click at [189, 264] on icon "button" at bounding box center [191, 266] width 6 height 7
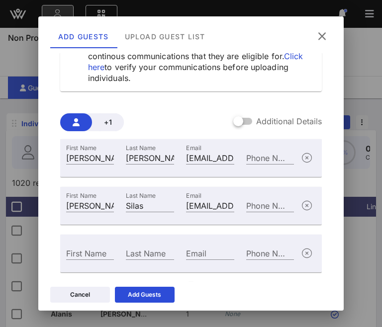
scroll to position [60, 0]
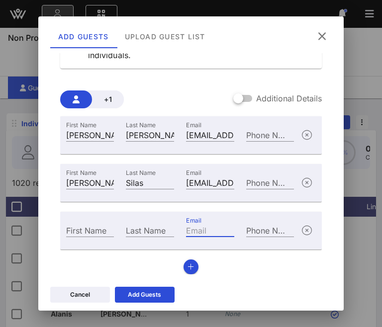
paste input "[PERSON_NAME][EMAIL_ADDRESS][DOMAIN_NAME]"
type input "[PERSON_NAME][EMAIL_ADDRESS][DOMAIN_NAME]"
click at [95, 233] on input "First Name" at bounding box center [90, 230] width 48 height 13
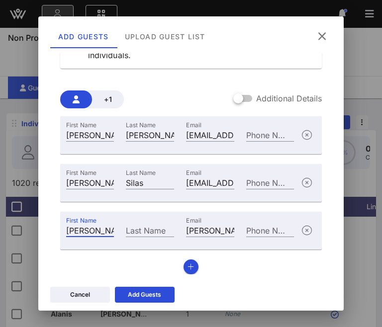
type input "[PERSON_NAME]"
click at [191, 264] on button "button" at bounding box center [191, 267] width 15 height 15
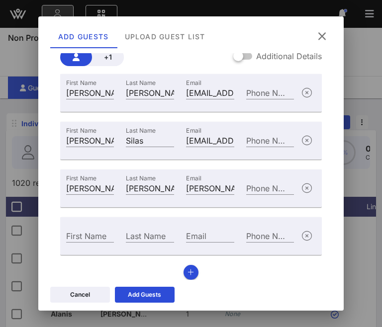
scroll to position [108, 0]
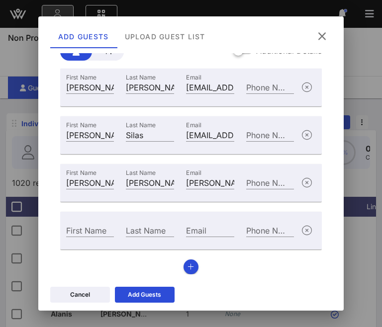
click at [192, 232] on input "Email" at bounding box center [210, 230] width 48 height 13
paste input "[PERSON_NAME][EMAIL_ADDRESS][PERSON_NAME][PERSON_NAME][DOMAIN_NAME]"
type input "[PERSON_NAME][EMAIL_ADDRESS][PERSON_NAME][PERSON_NAME][DOMAIN_NAME]"
click at [80, 230] on input "First Name" at bounding box center [90, 230] width 48 height 13
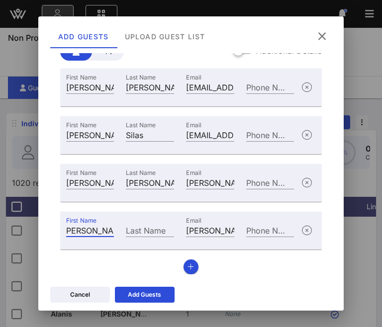
scroll to position [0, 0]
type input "[PERSON_NAME]"
click at [188, 264] on icon "button" at bounding box center [191, 267] width 6 height 7
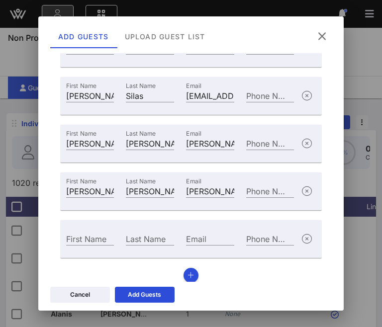
scroll to position [156, 0]
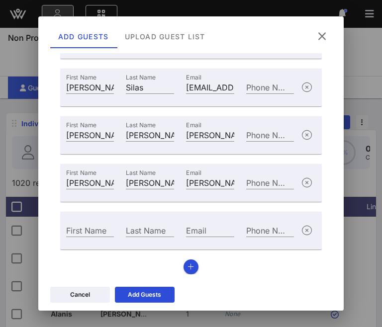
click at [197, 227] on div "Email" at bounding box center [210, 230] width 48 height 13
paste input "[EMAIL_ADDRESS][DOMAIN_NAME]"
type input "[EMAIL_ADDRESS][DOMAIN_NAME]"
click at [105, 235] on input "First Name" at bounding box center [90, 230] width 48 height 13
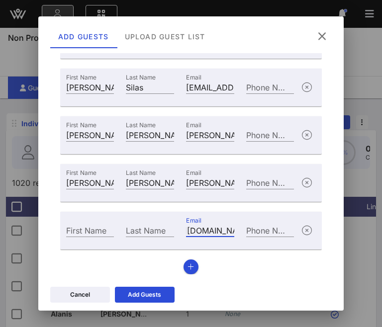
scroll to position [0, 0]
type input "[PERSON_NAME]"
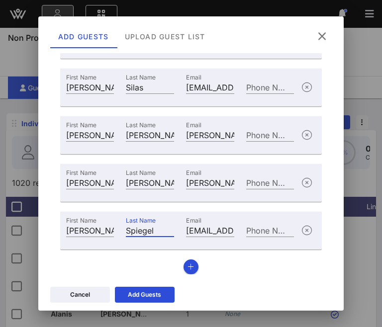
type input "Spiegel"
click at [190, 264] on icon "button" at bounding box center [191, 267] width 6 height 7
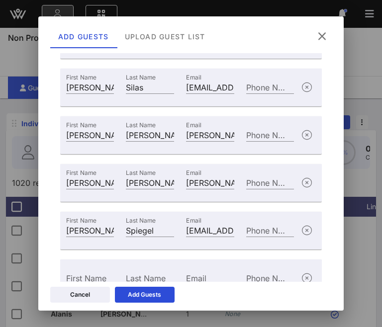
scroll to position [203, 0]
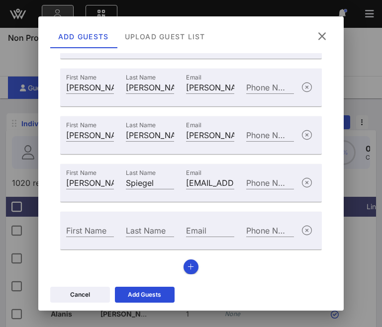
click at [192, 229] on div "Email" at bounding box center [210, 230] width 48 height 13
paste input "[EMAIL_ADDRESS][DOMAIN_NAME]"
type input "[EMAIL_ADDRESS][DOMAIN_NAME]"
click at [76, 233] on input "First Name" at bounding box center [90, 230] width 48 height 13
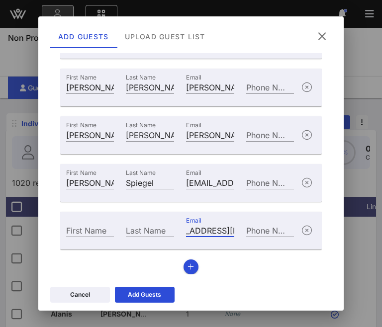
scroll to position [0, 0]
type input "[PERSON_NAME]"
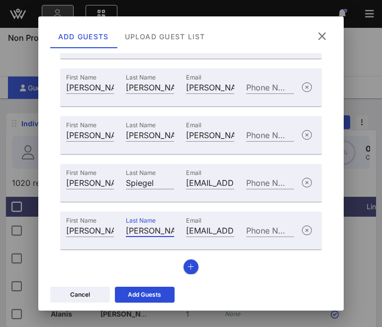
type input "[PERSON_NAME]"
click at [146, 297] on icon at bounding box center [144, 295] width 7 height 6
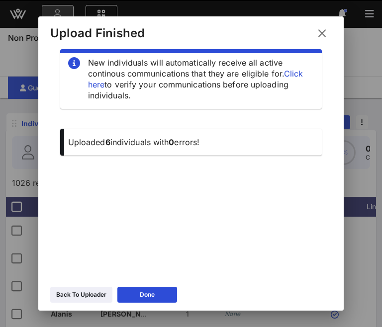
scroll to position [13, 0]
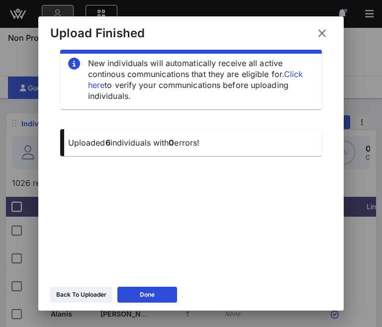
click at [70, 294] on div "Back To Uploader" at bounding box center [81, 295] width 50 height 10
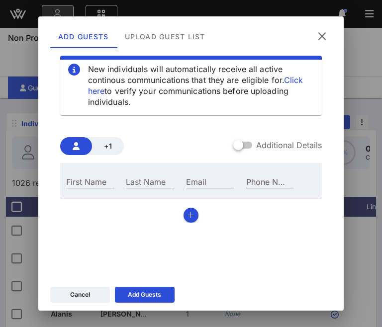
click at [192, 178] on div "Email" at bounding box center [210, 181] width 48 height 13
paste input "[PERSON_NAME][EMAIL_ADDRESS][PERSON_NAME][DOMAIN_NAME]"
type input "[PERSON_NAME][EMAIL_ADDRESS][PERSON_NAME][DOMAIN_NAME]"
click at [86, 183] on input "First Name" at bounding box center [90, 181] width 48 height 13
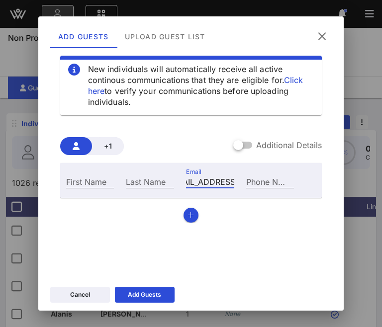
scroll to position [0, 0]
type input "[PERSON_NAME]"
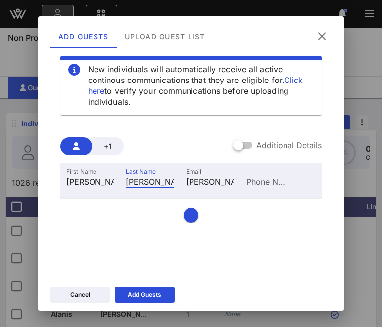
type input "[PERSON_NAME]"
click at [189, 210] on button "button" at bounding box center [191, 215] width 15 height 15
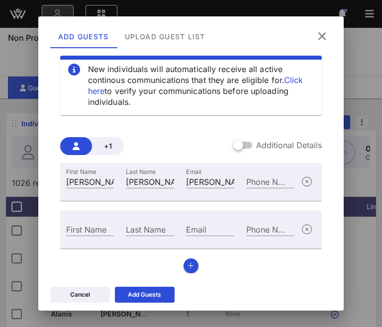
click at [200, 230] on input "Email" at bounding box center [210, 229] width 48 height 13
paste input "[PERSON_NAME][EMAIL_ADDRESS][DOMAIN_NAME]"
type input "[PERSON_NAME][EMAIL_ADDRESS][DOMAIN_NAME]"
click at [84, 231] on input "First Name" at bounding box center [90, 229] width 48 height 13
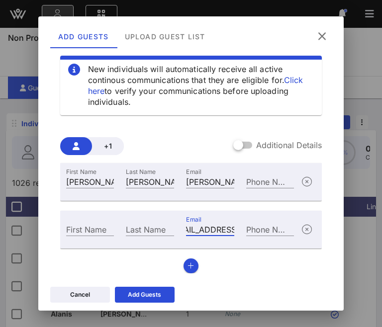
scroll to position [0, 0]
type input "[PERSON_NAME]"
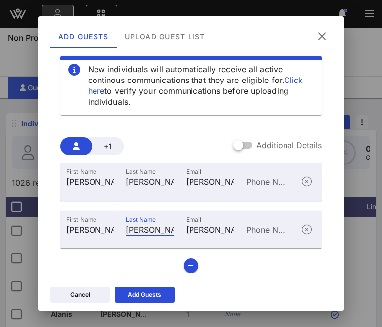
type input "[PERSON_NAME]"
click at [149, 296] on div "Add Guests" at bounding box center [144, 295] width 33 height 10
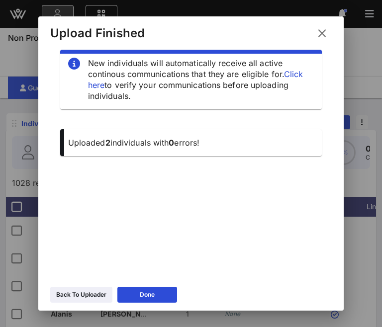
click at [74, 294] on div "Back To Uploader" at bounding box center [81, 295] width 50 height 10
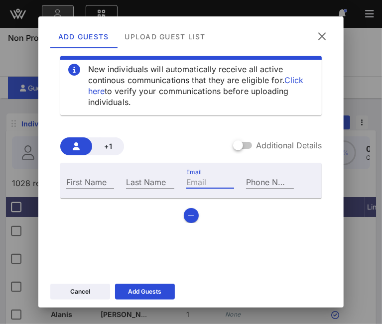
click at [212, 181] on input "Email" at bounding box center [210, 181] width 48 height 13
type input "v"
paste input "[EMAIL_ADDRESS][DOMAIN_NAME]"
drag, startPoint x: 201, startPoint y: 179, endPoint x: 125, endPoint y: 173, distance: 75.8
click at [125, 173] on div "First Name Last Name Email [EMAIL_ADDRESS][DOMAIN_NAME] Phone Number" at bounding box center [180, 180] width 240 height 27
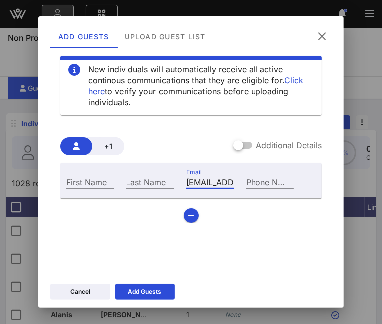
type input "[EMAIL_ADDRESS][DOMAIN_NAME]"
click at [72, 180] on input "First Name" at bounding box center [90, 181] width 48 height 13
type input "[PERSON_NAME]"
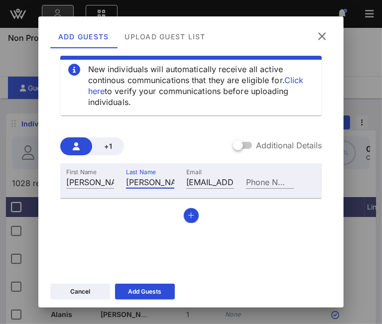
type input "[PERSON_NAME]"
click at [190, 213] on icon "button" at bounding box center [191, 215] width 6 height 7
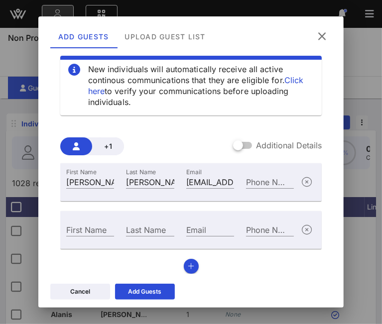
click at [197, 229] on div "Email" at bounding box center [210, 229] width 48 height 13
paste input "[EMAIL_ADDRESS][DOMAIN_NAME]"
type input "[EMAIL_ADDRESS][DOMAIN_NAME]"
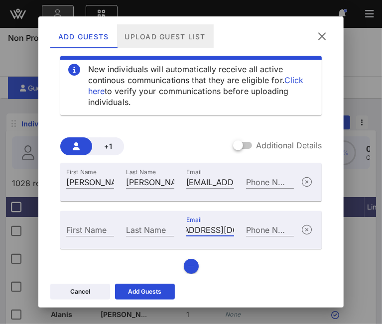
scroll to position [0, 0]
drag, startPoint x: 151, startPoint y: 24, endPoint x: 74, endPoint y: 196, distance: 188.4
click at [73, 174] on div "Add Guests Upload Guest List New individuals will automatically receive all act…" at bounding box center [190, 162] width 305 height 292
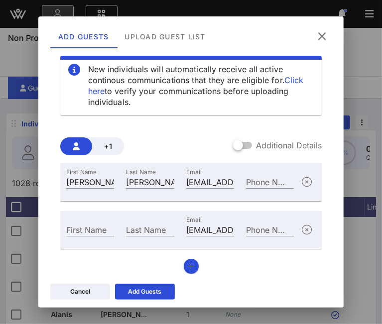
click at [80, 231] on input "First Name" at bounding box center [90, 229] width 48 height 13
type input "[PERSON_NAME]"
click at [191, 268] on button "button" at bounding box center [191, 266] width 15 height 15
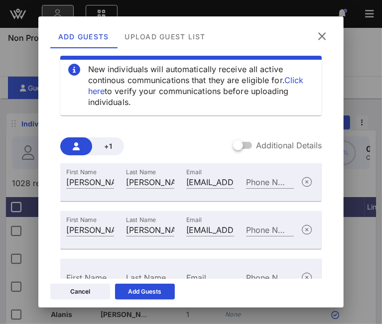
scroll to position [63, 0]
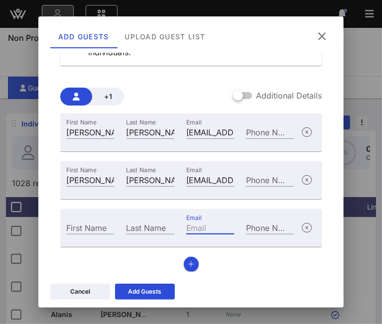
click at [200, 225] on div "Email" at bounding box center [210, 227] width 48 height 13
paste input "[EMAIL_ADDRESS][DOMAIN_NAME]"
type input "[EMAIL_ADDRESS][DOMAIN_NAME]"
click at [97, 231] on input "First Name" at bounding box center [90, 227] width 48 height 13
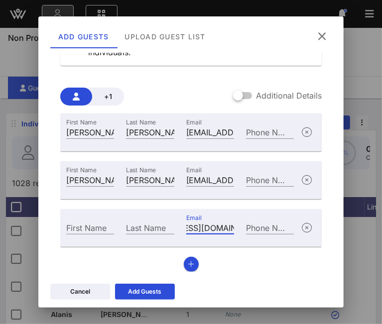
scroll to position [0, 0]
type input "[PERSON_NAME]"
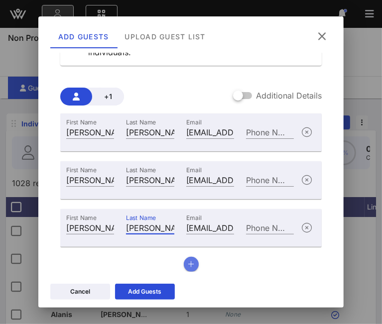
click at [193, 262] on button "button" at bounding box center [191, 264] width 15 height 15
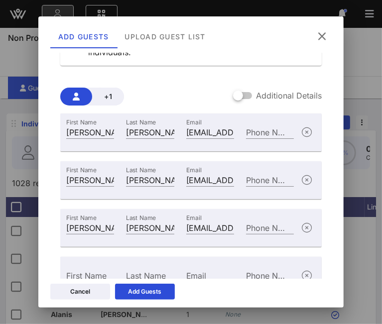
scroll to position [111, 0]
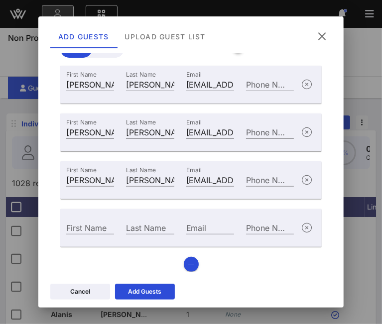
click at [96, 224] on div "First Name" at bounding box center [90, 227] width 48 height 13
click at [201, 229] on input "Email" at bounding box center [210, 227] width 48 height 13
paste input "[PERSON_NAME][EMAIL_ADDRESS][PERSON_NAME][DOMAIN_NAME]"
drag, startPoint x: 203, startPoint y: 228, endPoint x: 144, endPoint y: 231, distance: 58.8
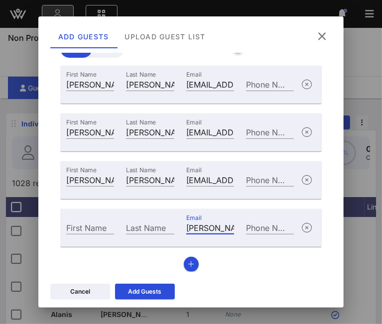
click at [144, 231] on div "First Name Last Name Email [PERSON_NAME][EMAIL_ADDRESS][PERSON_NAME][DOMAIN_NAM…" at bounding box center [180, 226] width 240 height 27
type input "[PERSON_NAME][EMAIL_ADDRESS][PERSON_NAME][DOMAIN_NAME]"
click at [80, 230] on input "First Name" at bounding box center [90, 227] width 48 height 13
type input "[PERSON_NAME]"
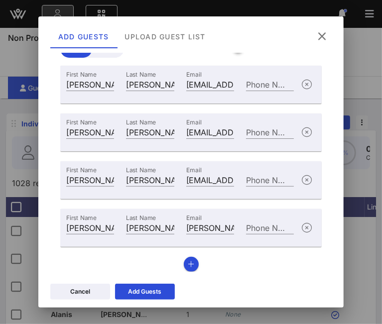
click at [148, 288] on div "Add Guests" at bounding box center [144, 292] width 33 height 10
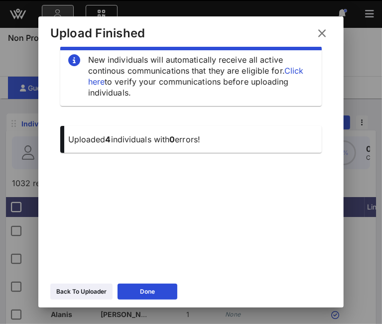
scroll to position [17, 0]
click at [73, 293] on div "Back To Uploader" at bounding box center [81, 292] width 50 height 10
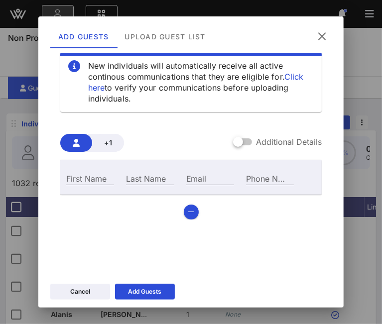
click at [194, 176] on div "Email" at bounding box center [210, 178] width 48 height 13
paste input "[EMAIL_ADDRESS][DOMAIN_NAME]"
type input "[EMAIL_ADDRESS][DOMAIN_NAME]"
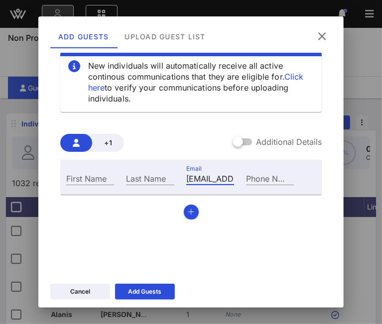
click at [98, 179] on input "First Name" at bounding box center [90, 178] width 48 height 13
type input "[PERSON_NAME]"
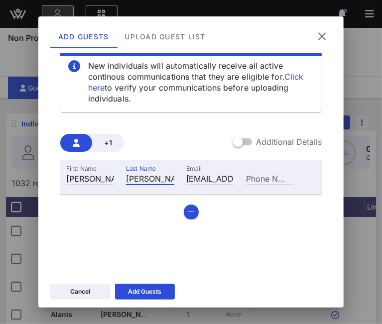
type input "[PERSON_NAME]"
click at [187, 217] on button "button" at bounding box center [191, 211] width 15 height 15
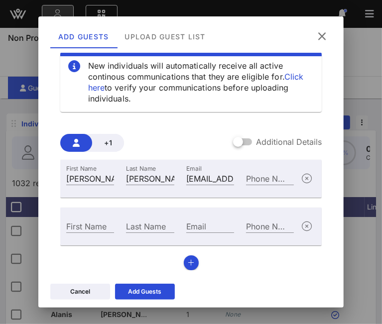
click at [201, 227] on input "Email" at bounding box center [210, 225] width 48 height 13
paste input "[EMAIL_ADDRESS][DOMAIN_NAME]"
type input "[EMAIL_ADDRESS][DOMAIN_NAME]"
click at [85, 228] on input "First Name" at bounding box center [90, 225] width 48 height 13
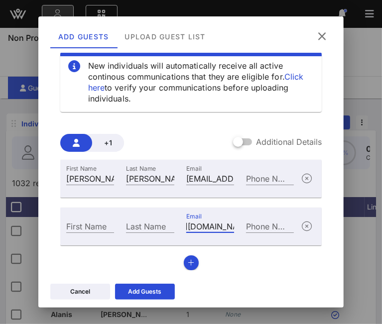
scroll to position [0, 0]
type input "[PERSON_NAME]"
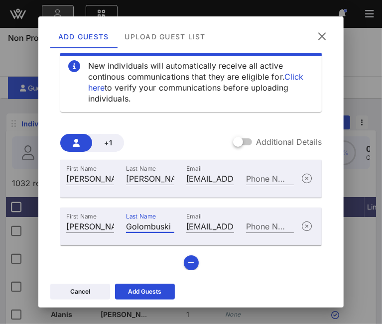
type input "Golombuski"
click at [188, 259] on icon "button" at bounding box center [191, 262] width 6 height 7
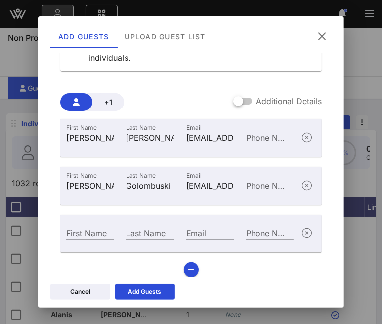
scroll to position [63, 0]
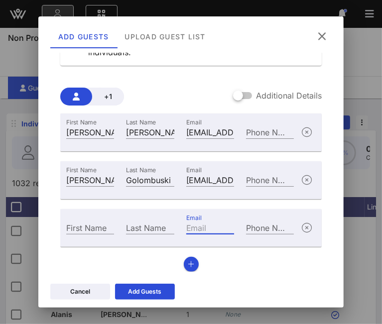
click at [201, 227] on input "Email" at bounding box center [210, 227] width 48 height 13
paste input "[EMAIL_ADDRESS][DOMAIN_NAME]"
type input "[EMAIL_ADDRESS][DOMAIN_NAME]"
click at [94, 231] on input "First Name" at bounding box center [90, 227] width 48 height 13
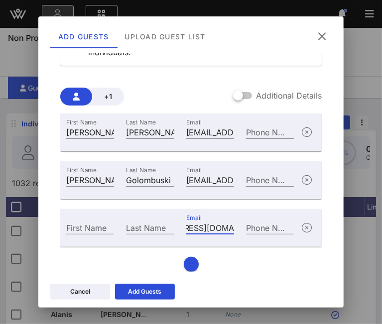
scroll to position [0, 0]
type input "[PERSON_NAME]"
click at [189, 259] on button "button" at bounding box center [191, 264] width 15 height 15
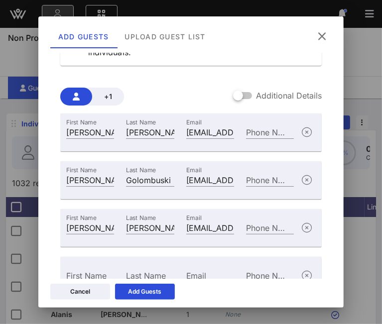
scroll to position [111, 0]
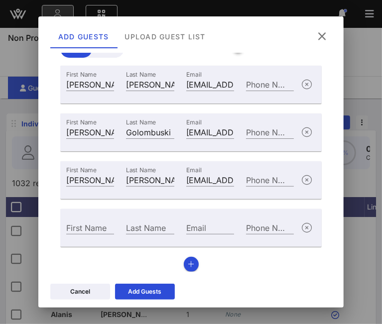
click at [190, 224] on div "Email" at bounding box center [210, 227] width 48 height 13
paste input "[EMAIL_ADDRESS][DOMAIN_NAME]"
type input "[EMAIL_ADDRESS][DOMAIN_NAME]"
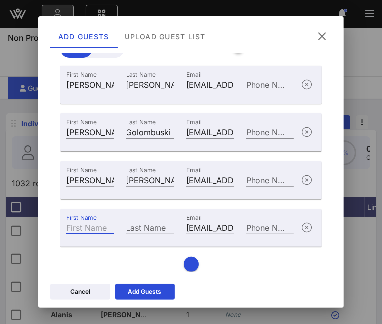
click at [81, 229] on input "First Name" at bounding box center [90, 227] width 48 height 13
type input "[PERSON_NAME]"
click at [178, 259] on div "First Name [PERSON_NAME] Last Name [PERSON_NAME] Email [EMAIL_ADDRESS][DOMAIN_N…" at bounding box center [191, 169] width 262 height 206
click at [184, 262] on button "button" at bounding box center [191, 264] width 15 height 15
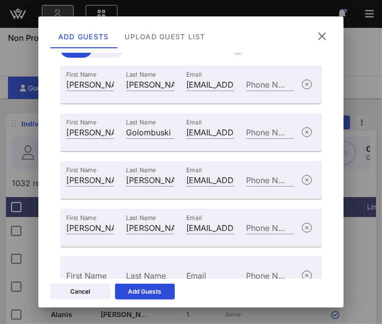
scroll to position [159, 0]
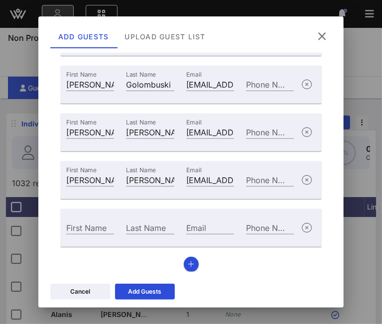
click at [197, 225] on div "Email" at bounding box center [210, 227] width 48 height 13
paste input "[EMAIL_ADDRESS][DOMAIN_NAME]"
type input "[EMAIL_ADDRESS][DOMAIN_NAME]"
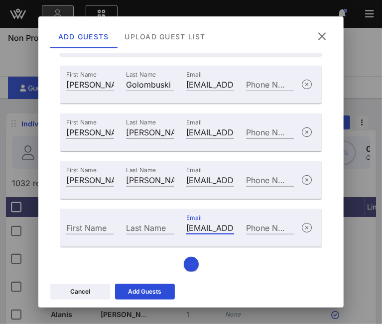
click at [75, 231] on input "First Name" at bounding box center [90, 227] width 48 height 13
type input "Mark"
type input "Kostegan"
click at [190, 264] on icon "button" at bounding box center [191, 264] width 6 height 7
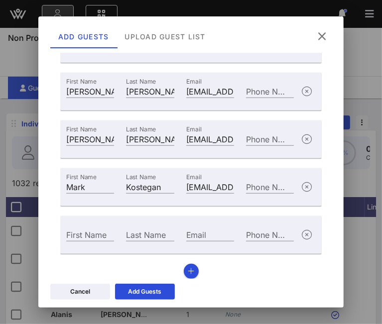
scroll to position [206, 0]
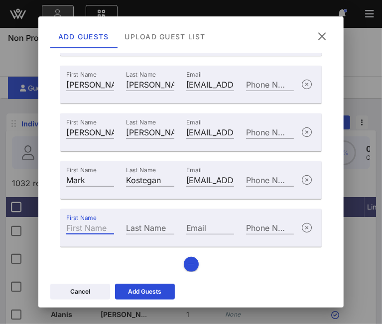
click at [94, 226] on input "First Name" at bounding box center [90, 227] width 48 height 13
type input "[PERSON_NAME]"
click at [218, 230] on input "Email" at bounding box center [210, 227] width 48 height 13
paste input "[PERSON_NAME][EMAIL_ADDRESS][DOMAIN_NAME]"
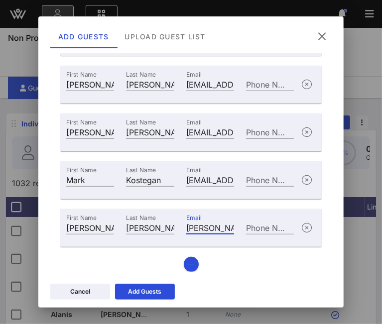
scroll to position [0, 45]
type input "[PERSON_NAME][EMAIL_ADDRESS][DOMAIN_NAME]"
click at [150, 289] on div "Add Guests" at bounding box center [144, 292] width 33 height 10
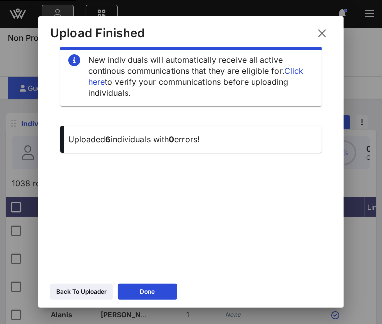
scroll to position [17, 0]
click at [77, 294] on div "Back To Uploader" at bounding box center [81, 292] width 50 height 10
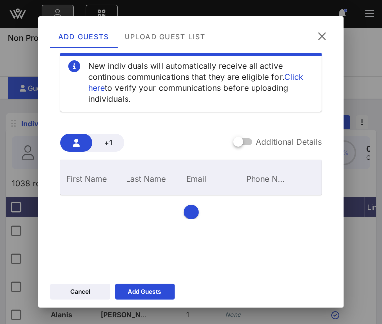
click at [187, 177] on div "Email" at bounding box center [210, 178] width 48 height 13
paste input "[EMAIL_ADDRESS][DOMAIN_NAME]"
type input "[EMAIL_ADDRESS][DOMAIN_NAME]"
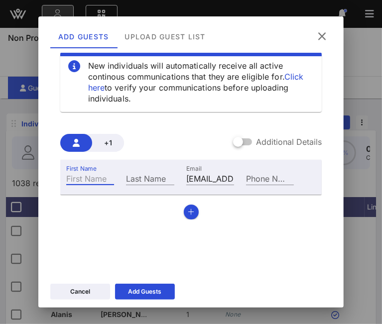
click at [99, 180] on input "First Name" at bounding box center [90, 178] width 48 height 13
type input "[PERSON_NAME]"
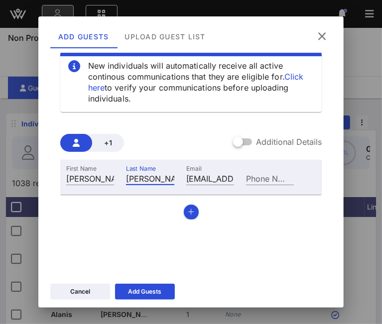
type input "[PERSON_NAME]"
click at [184, 212] on button "button" at bounding box center [191, 211] width 15 height 15
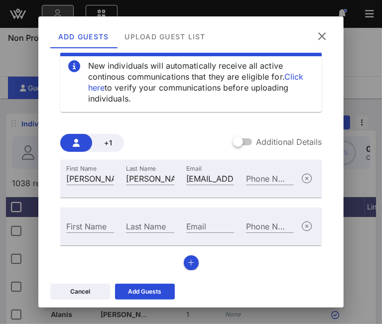
click at [194, 224] on input "Email" at bounding box center [210, 225] width 48 height 13
paste input "[PERSON_NAME][EMAIL_ADDRESS][PERSON_NAME][DOMAIN_NAME]"
type input "[PERSON_NAME][EMAIL_ADDRESS][PERSON_NAME][DOMAIN_NAME]"
click at [73, 230] on input "First Name" at bounding box center [90, 225] width 48 height 13
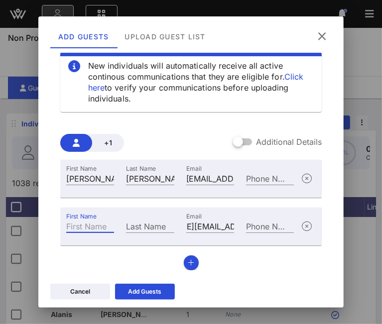
scroll to position [0, 0]
type input "[PERSON_NAME]"
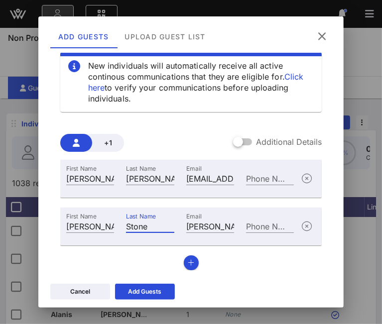
type input "Stone"
click at [189, 260] on icon "button" at bounding box center [191, 262] width 6 height 7
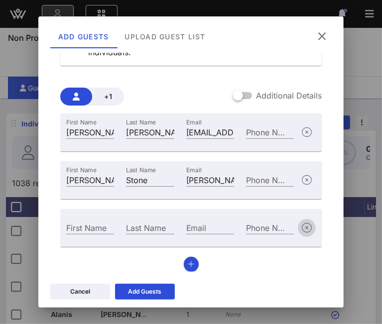
click at [300, 225] on icon "button" at bounding box center [306, 228] width 12 height 12
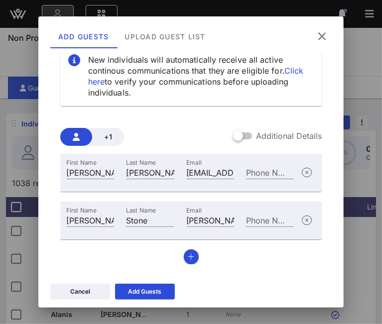
scroll to position [23, 0]
click at [134, 292] on div "Add Guests" at bounding box center [144, 292] width 33 height 10
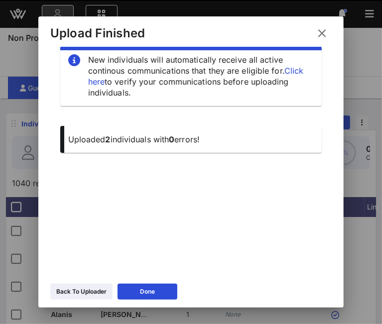
scroll to position [17, 0]
click at [85, 287] on div "Back To Uploader" at bounding box center [81, 292] width 50 height 10
